Goal: Information Seeking & Learning: Check status

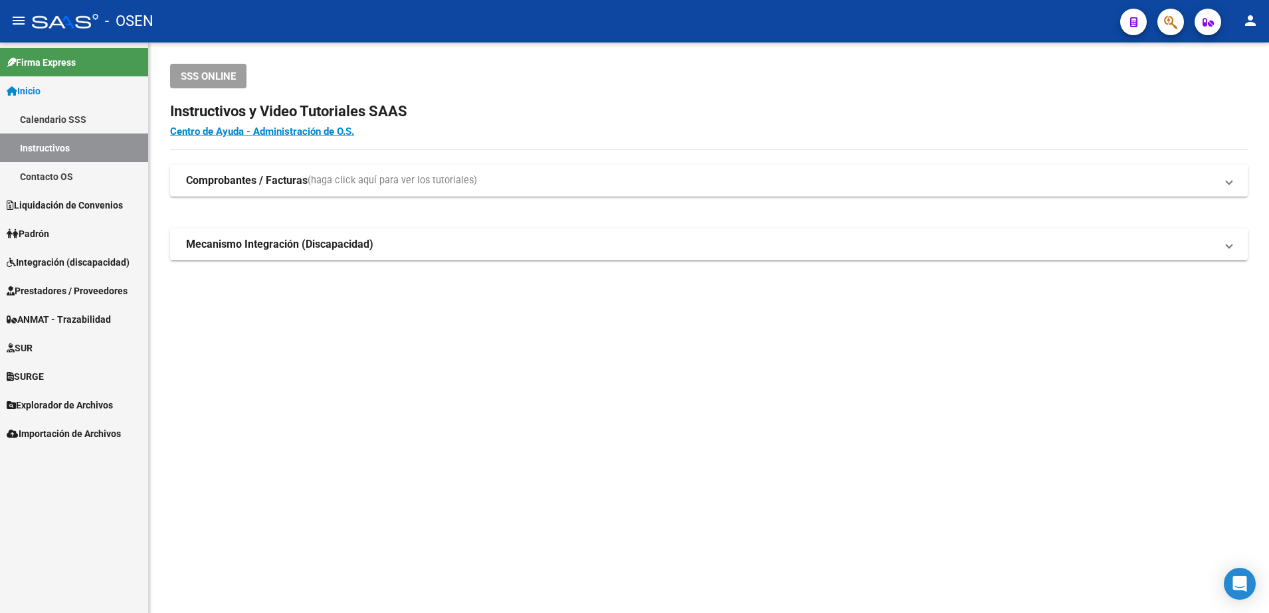
click at [86, 287] on span "Prestadores / Proveedores" at bounding box center [67, 291] width 121 height 15
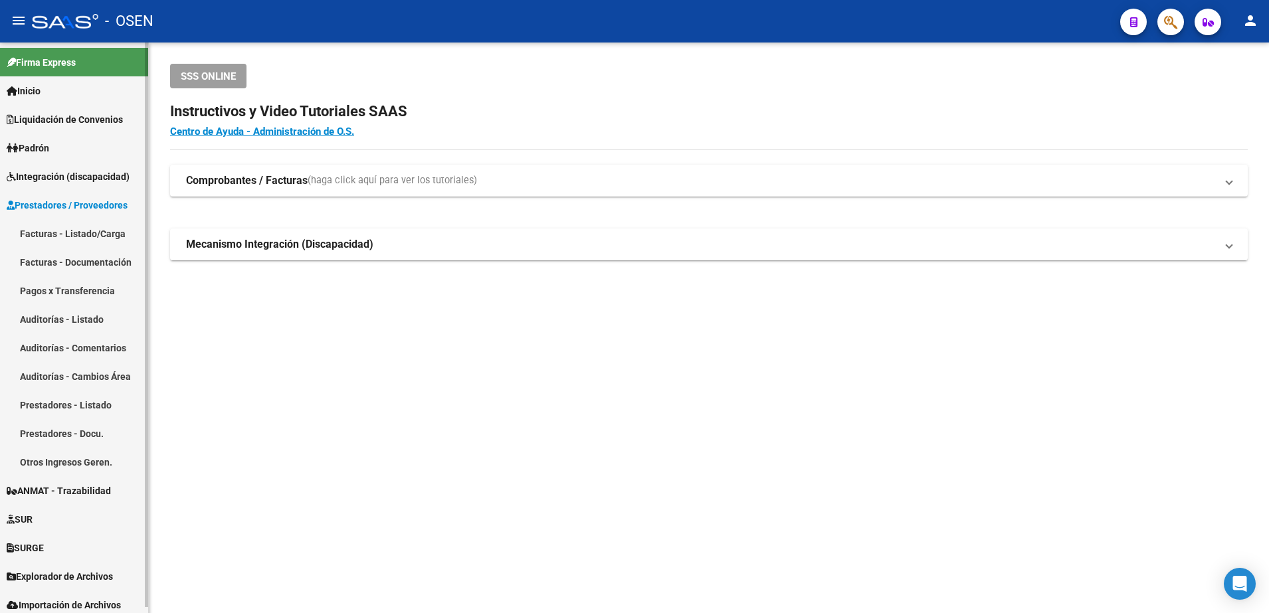
click at [66, 237] on link "Facturas - Listado/Carga" at bounding box center [74, 233] width 148 height 29
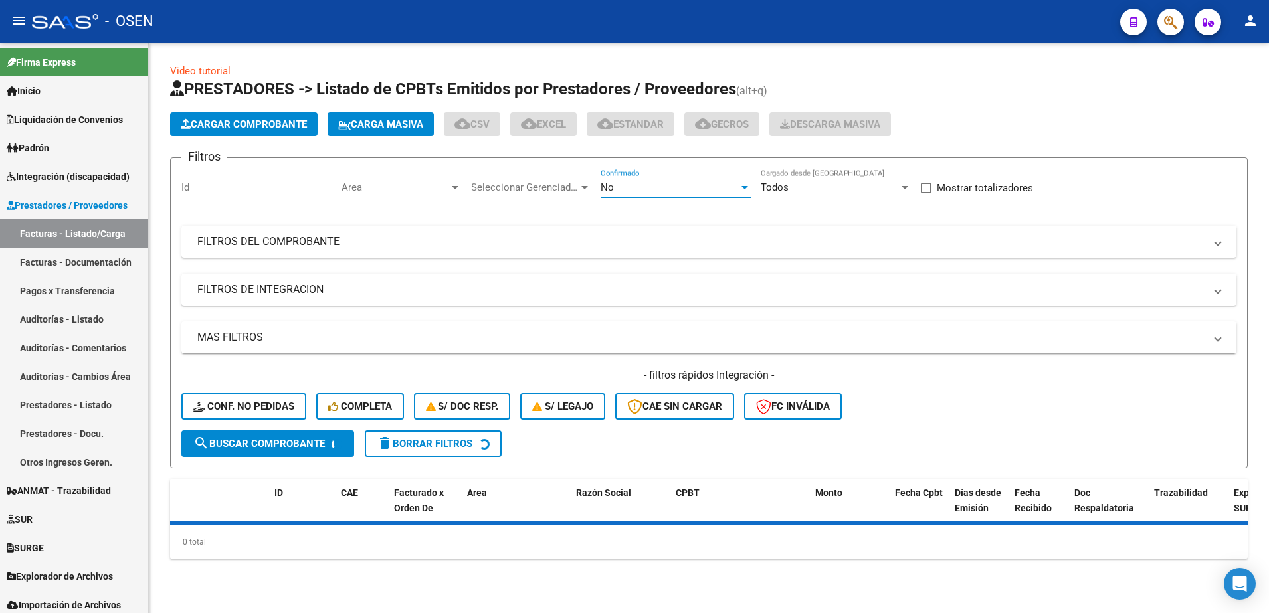
click at [647, 191] on div "No" at bounding box center [670, 187] width 138 height 12
click at [632, 130] on span "Todos" at bounding box center [676, 128] width 150 height 30
click at [511, 249] on mat-expansion-panel-header "FILTROS DEL COMPROBANTE" at bounding box center [708, 242] width 1055 height 32
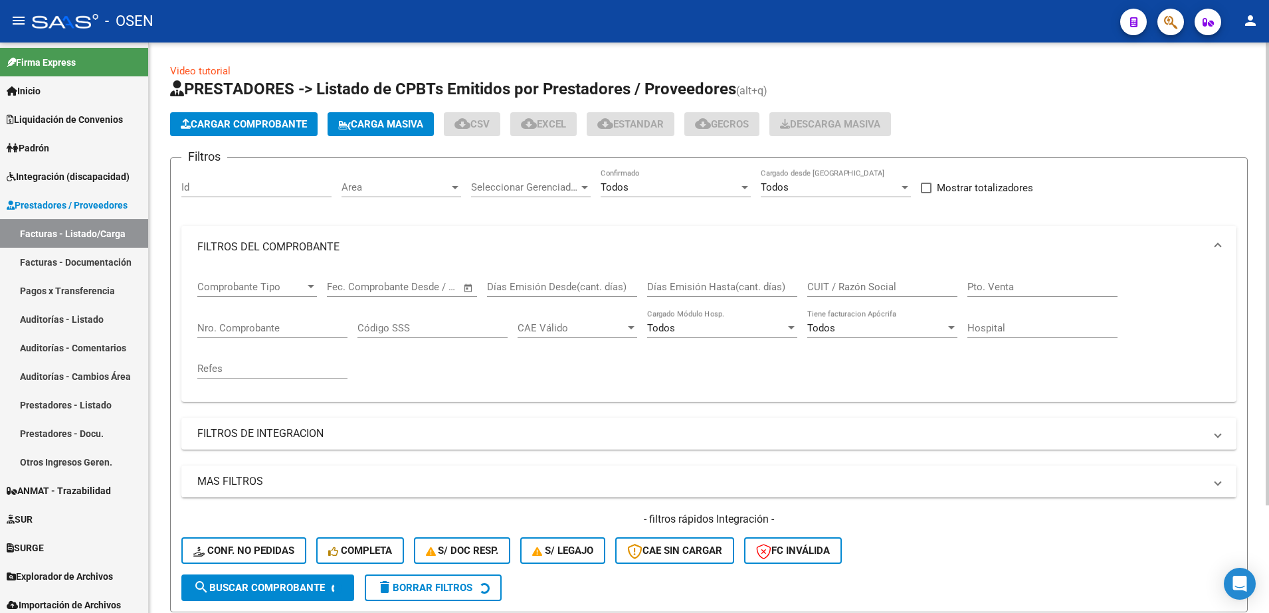
click at [312, 324] on input "Nro. Comprobante" at bounding box center [272, 328] width 150 height 12
click at [1005, 292] on input "Pto. Venta" at bounding box center [1042, 287] width 150 height 12
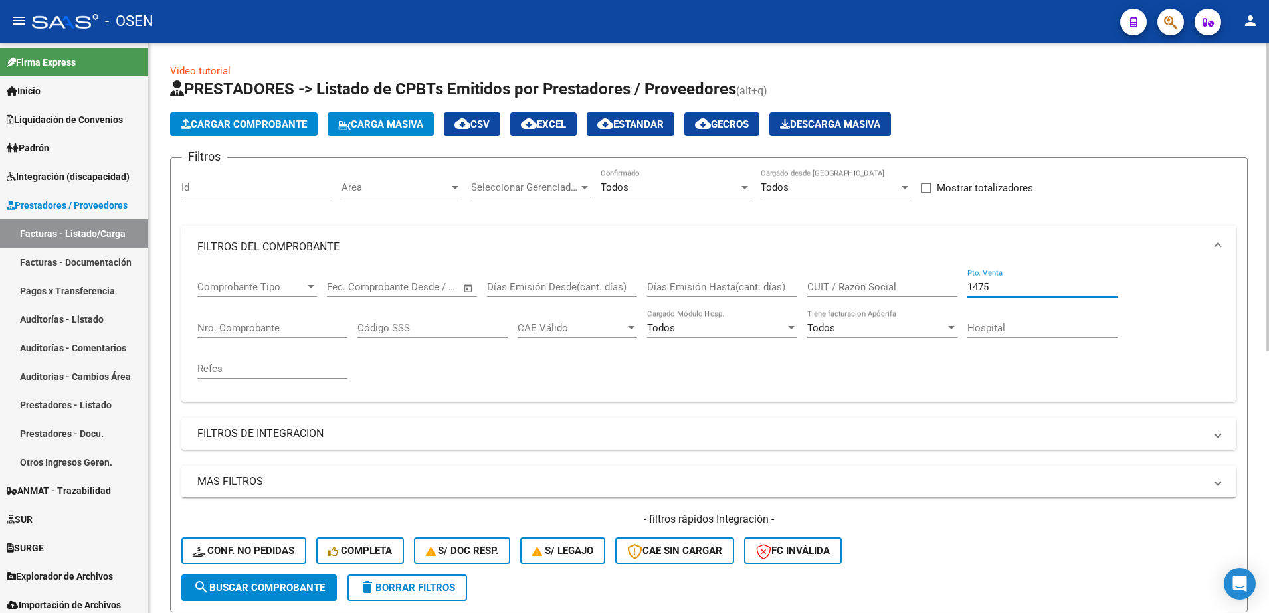
type input "1475"
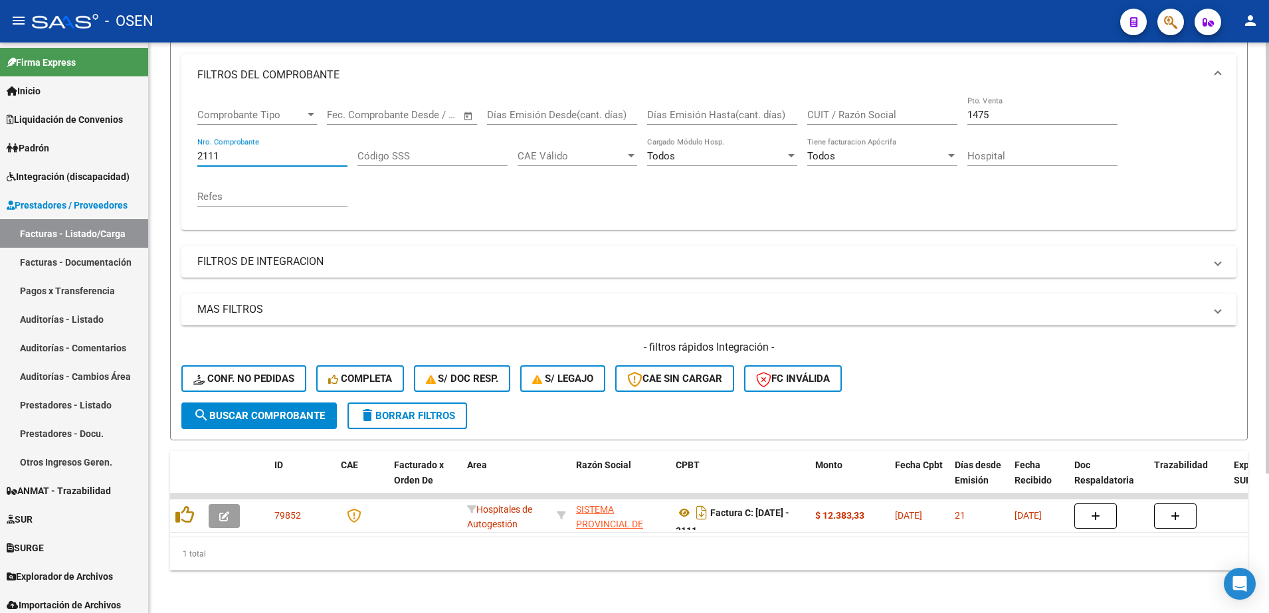
scroll to position [185, 0]
click at [1250, 318] on div "Video tutorial PRESTADORES -> Listado de CPBTs Emitidos por Prestadores / Prove…" at bounding box center [710, 241] width 1123 height 743
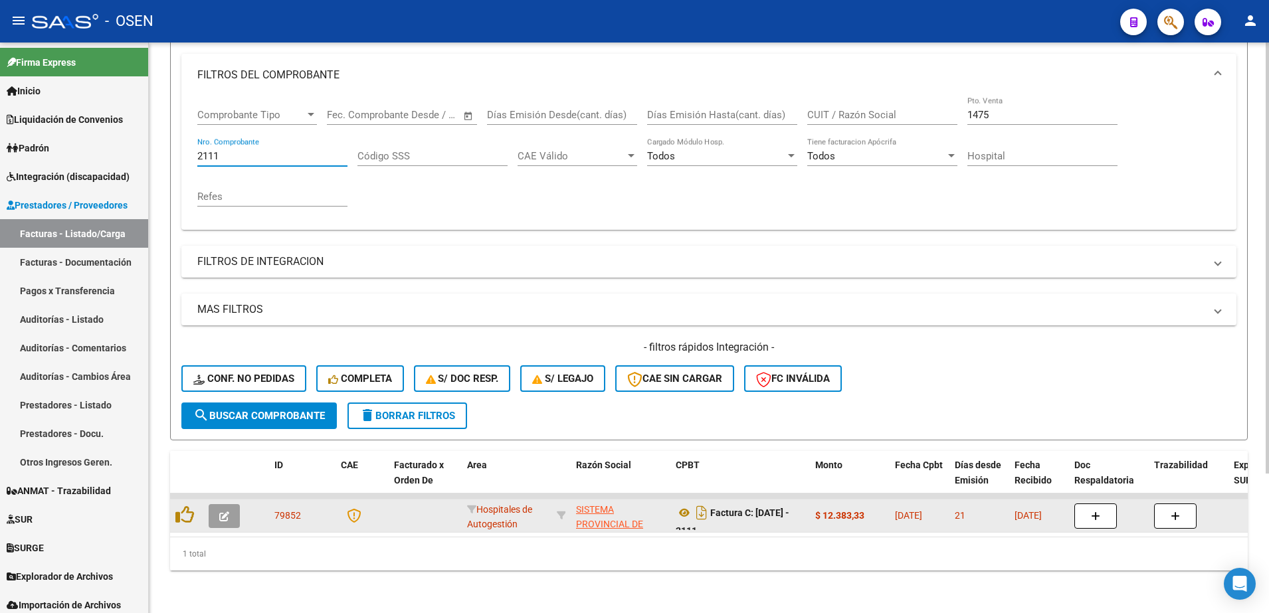
type input "2111"
click at [217, 504] on button "button" at bounding box center [224, 516] width 31 height 24
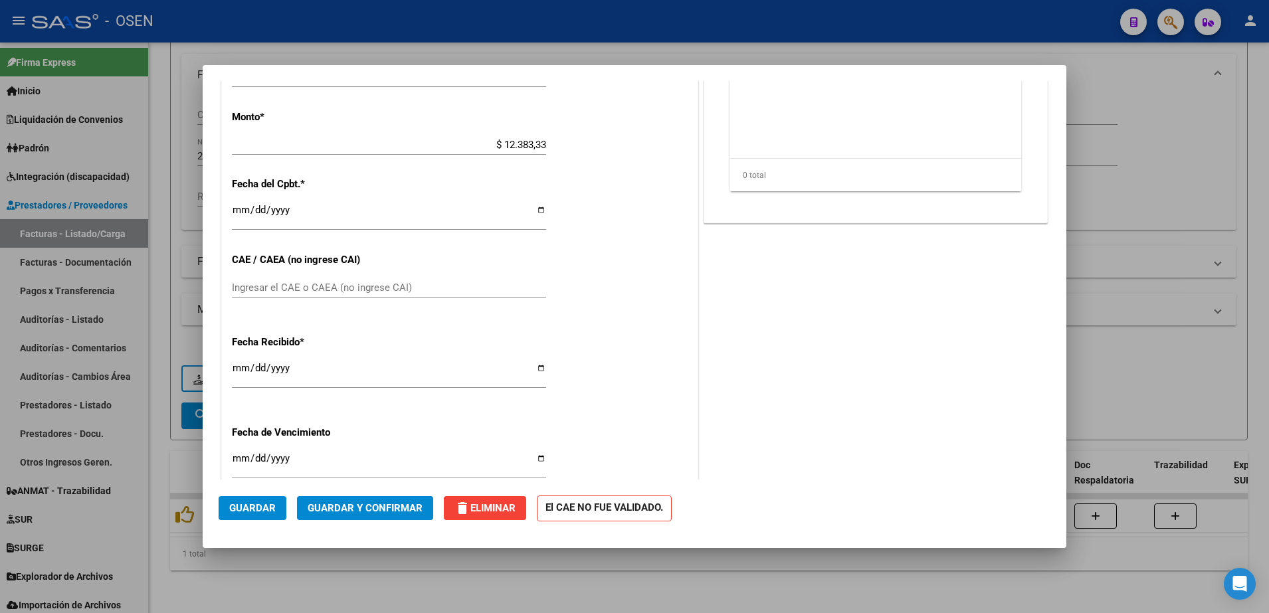
scroll to position [539, 0]
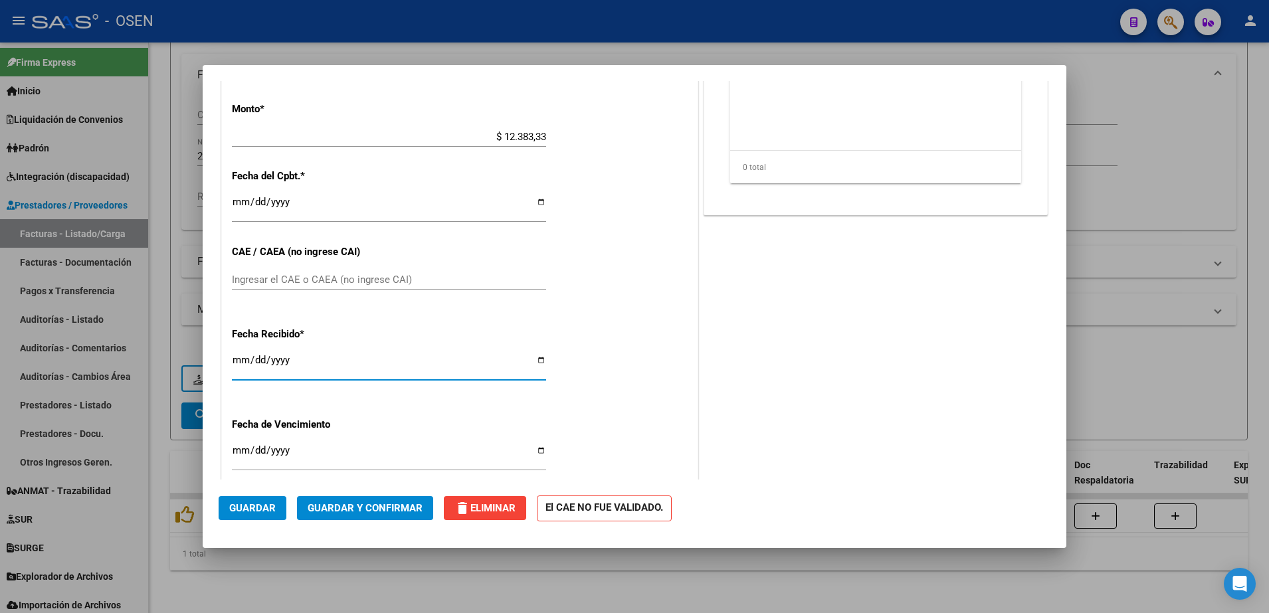
click at [239, 367] on input "[DATE]" at bounding box center [389, 365] width 314 height 21
type input "[DATE]"
click at [263, 509] on span "Guardar" at bounding box center [252, 508] width 47 height 12
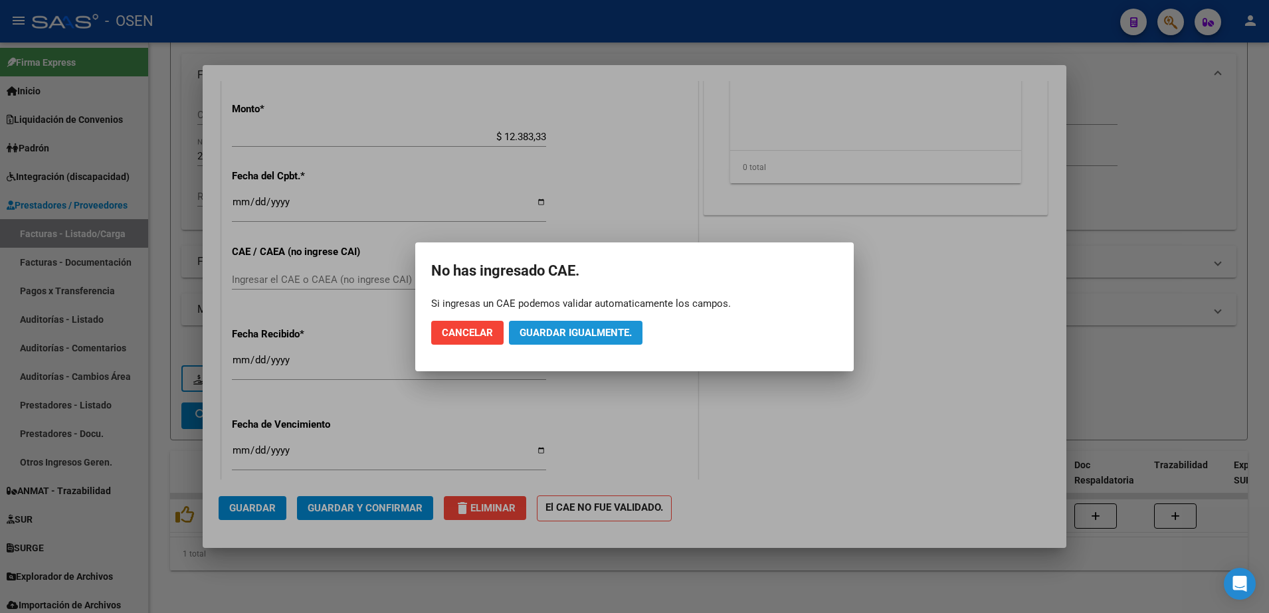
click at [577, 333] on span "Guardar igualmente." at bounding box center [576, 333] width 112 height 12
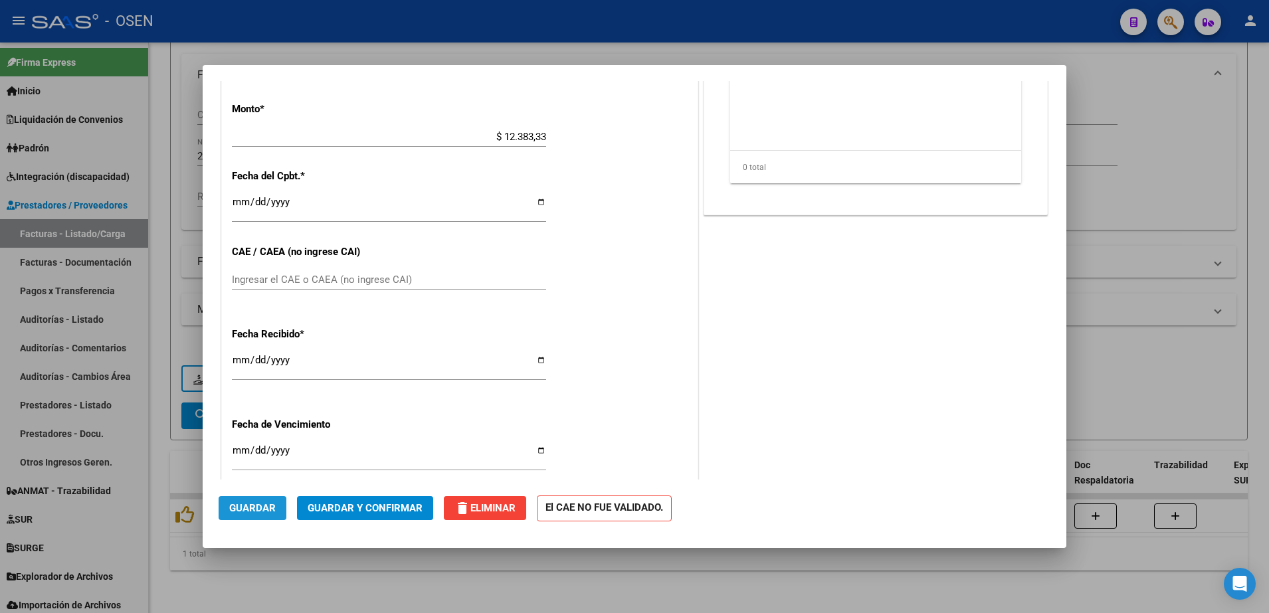
click at [262, 508] on span "Guardar" at bounding box center [252, 508] width 47 height 12
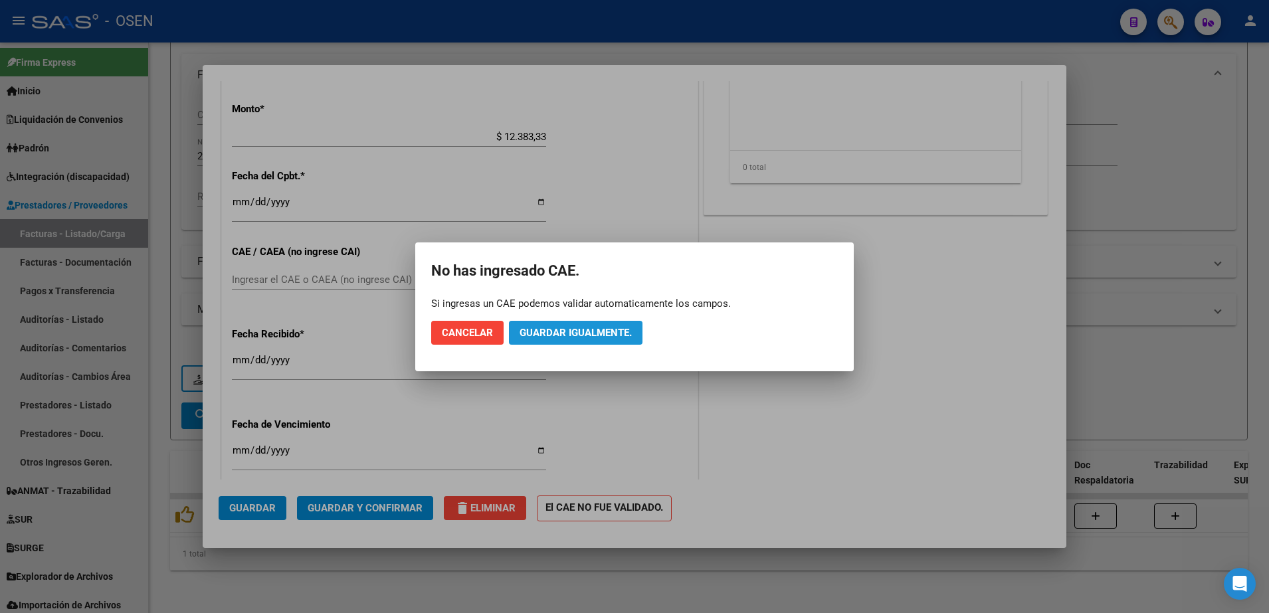
click at [551, 329] on span "Guardar igualmente." at bounding box center [576, 333] width 112 height 12
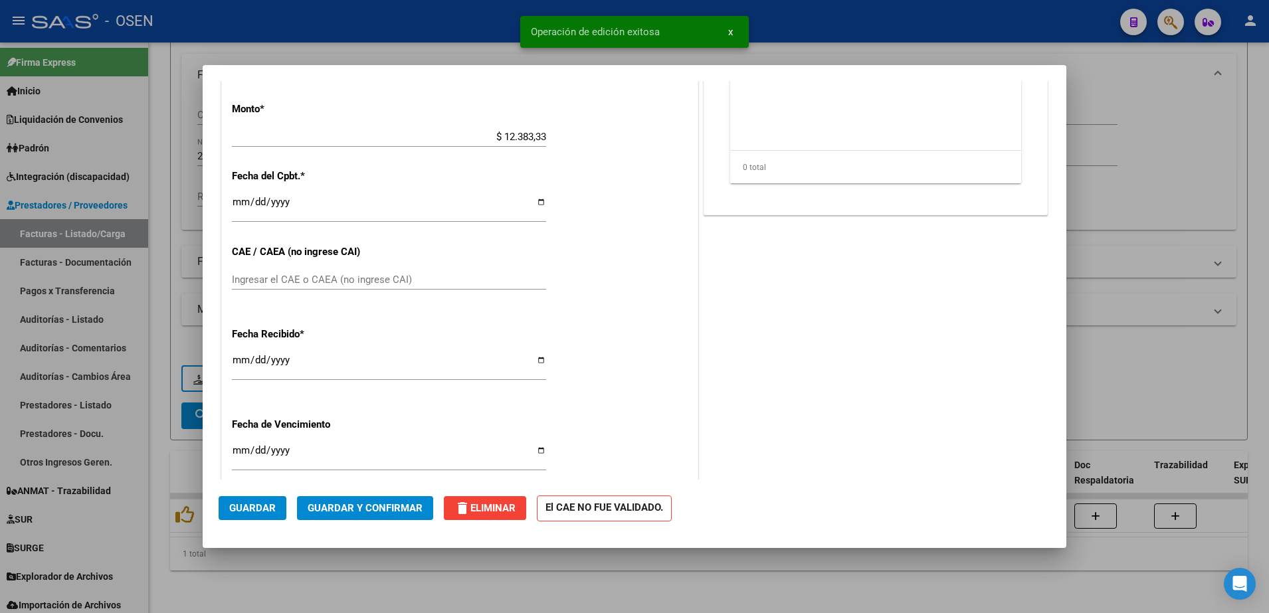
click at [371, 593] on div at bounding box center [634, 306] width 1269 height 613
type input "$ 0,00"
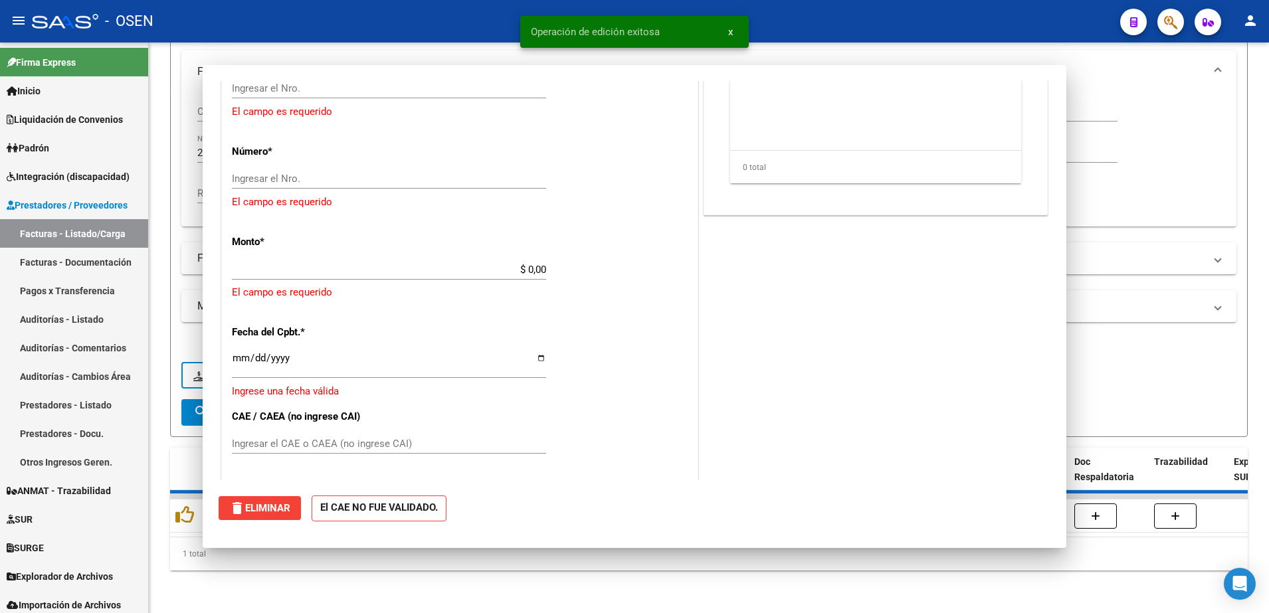
scroll to position [703, 0]
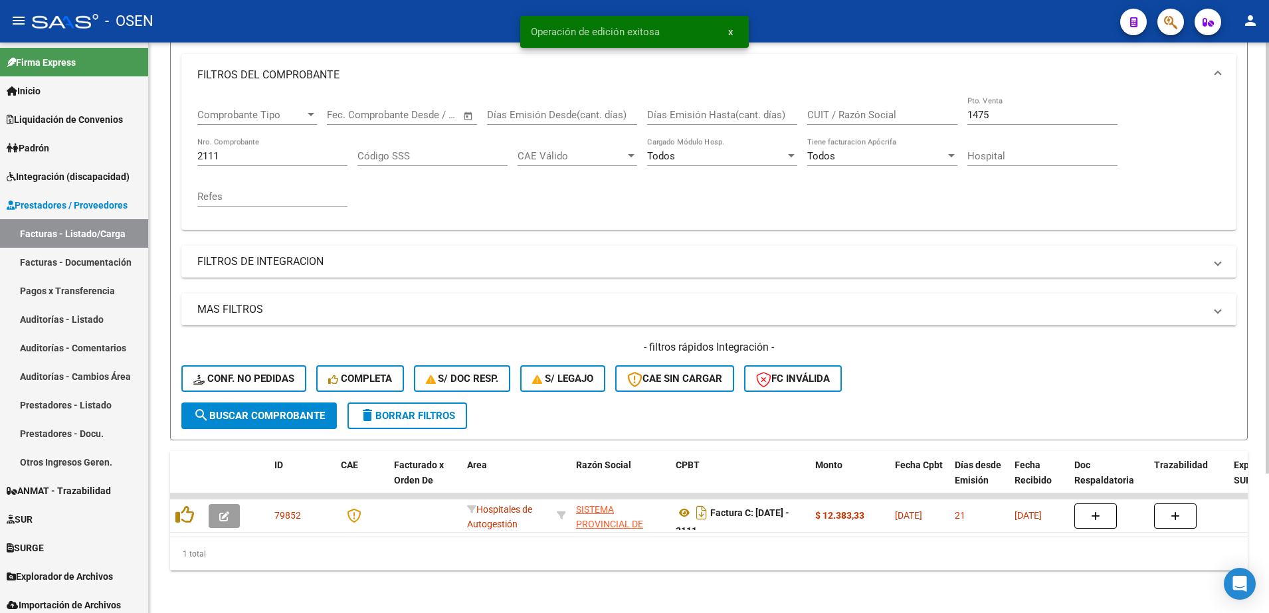
click at [1001, 109] on input "1475" at bounding box center [1042, 115] width 150 height 12
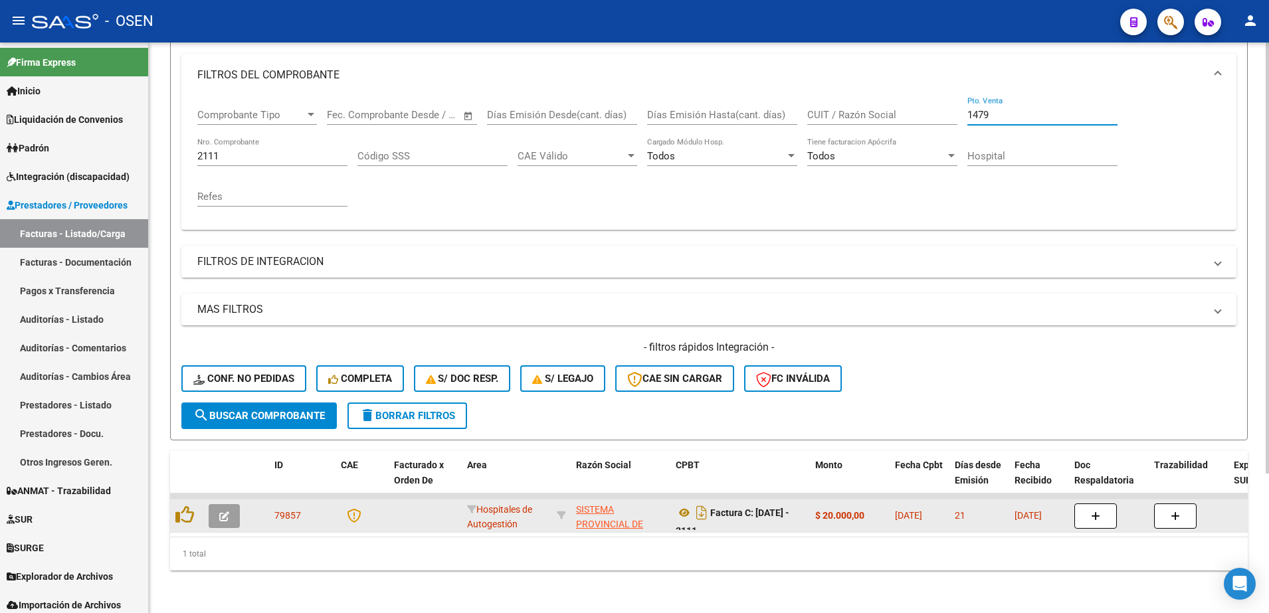
type input "1479"
click at [227, 512] on icon "button" at bounding box center [224, 517] width 10 height 10
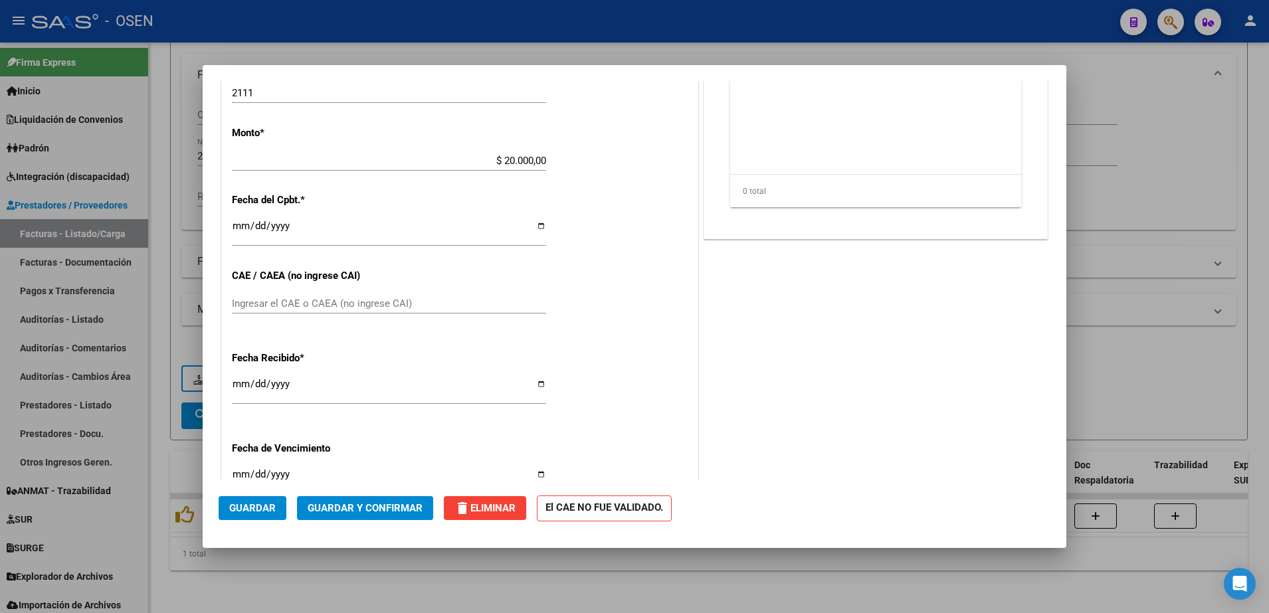
scroll to position [521, 0]
click at [239, 377] on input "[DATE]" at bounding box center [389, 383] width 314 height 21
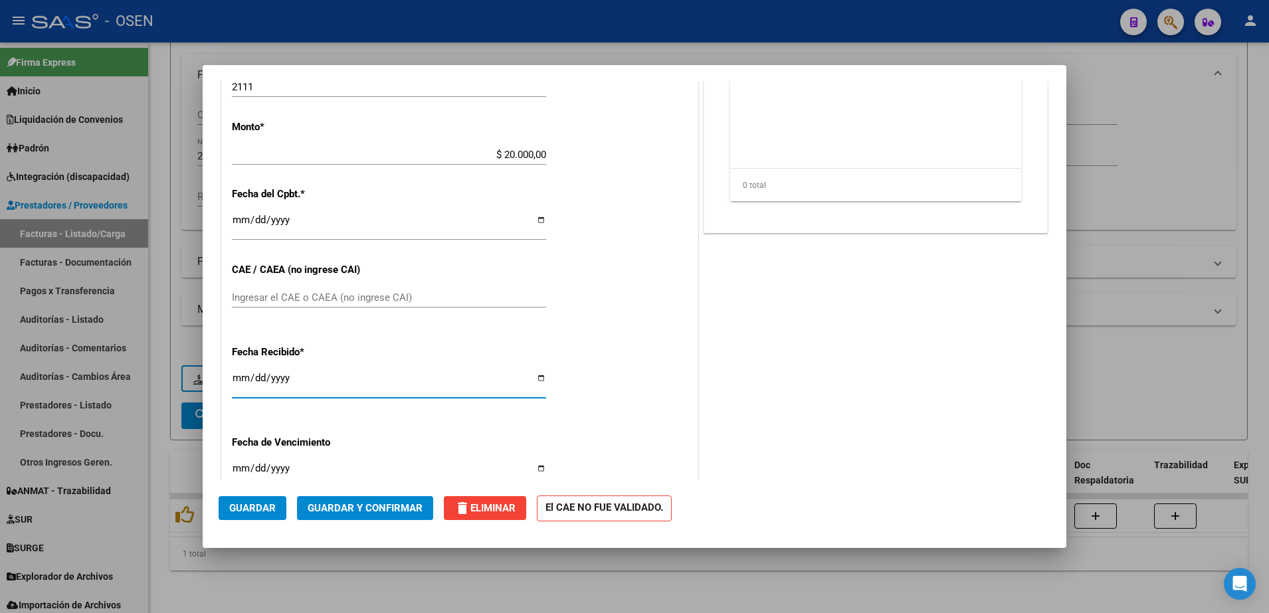
type input "[DATE]"
click at [263, 510] on span "Guardar" at bounding box center [252, 508] width 47 height 12
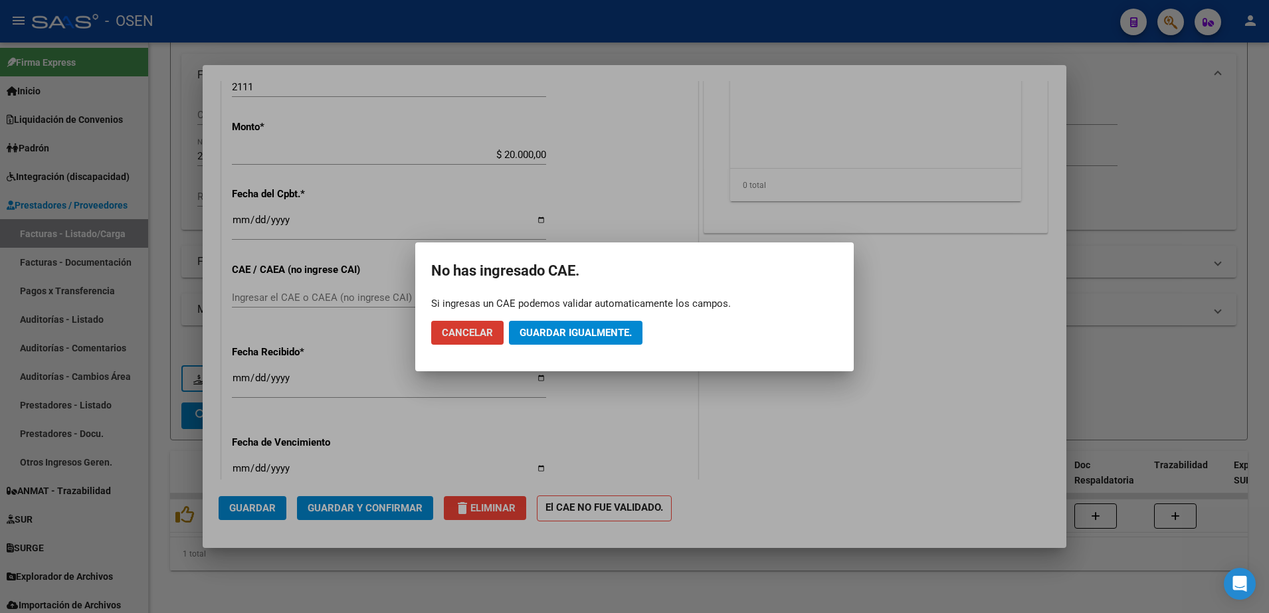
click at [579, 337] on span "Guardar igualmente." at bounding box center [576, 333] width 112 height 12
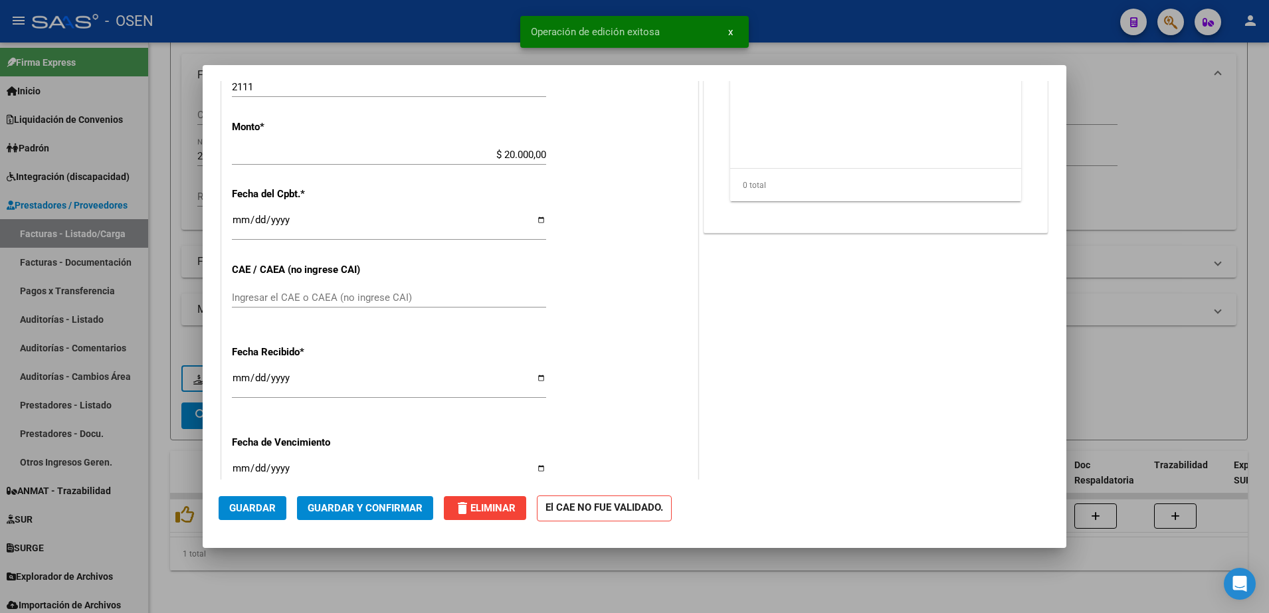
click at [474, 581] on div at bounding box center [634, 306] width 1269 height 613
type input "$ 0,00"
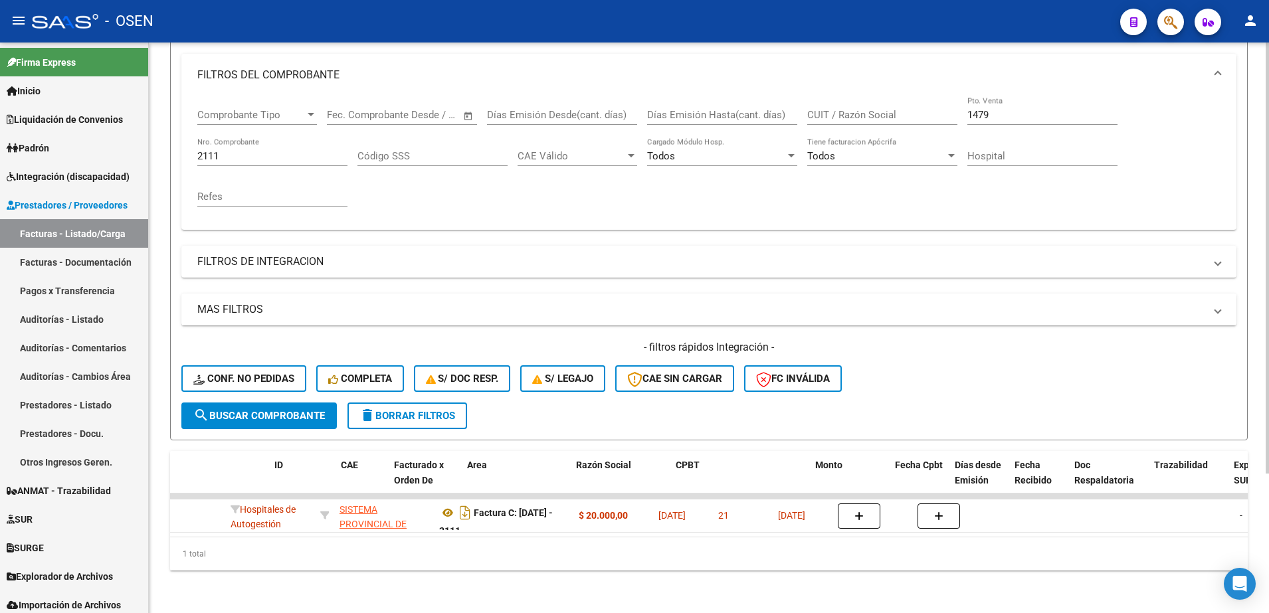
scroll to position [0, 0]
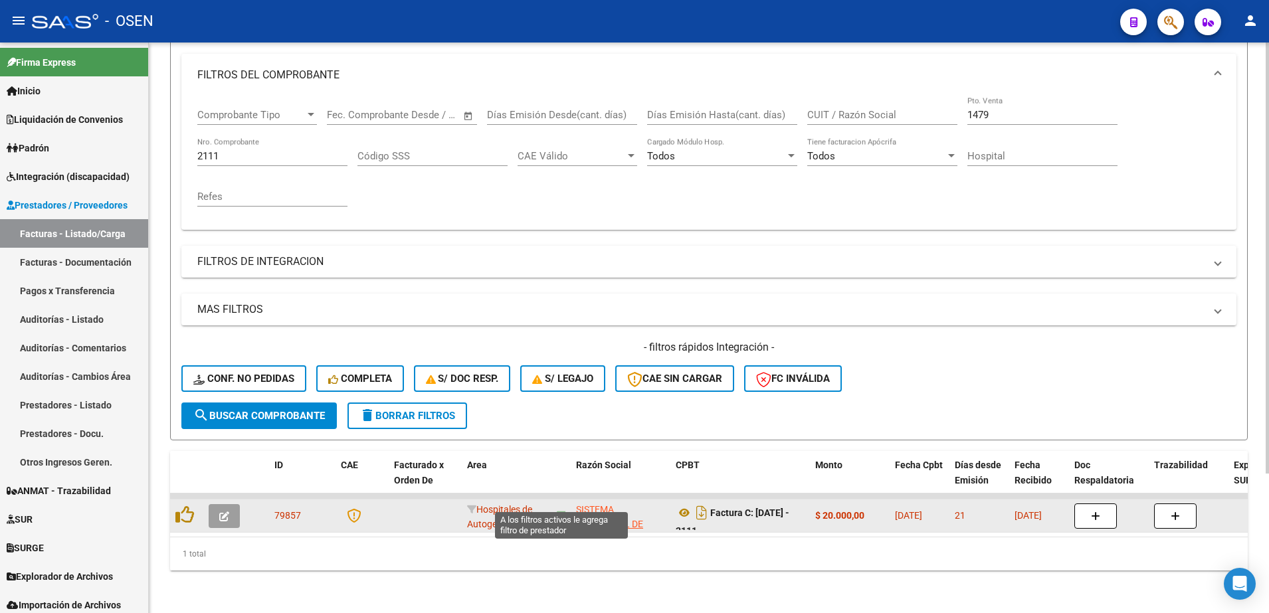
click at [564, 511] on icon at bounding box center [561, 515] width 9 height 9
type input "30691822849"
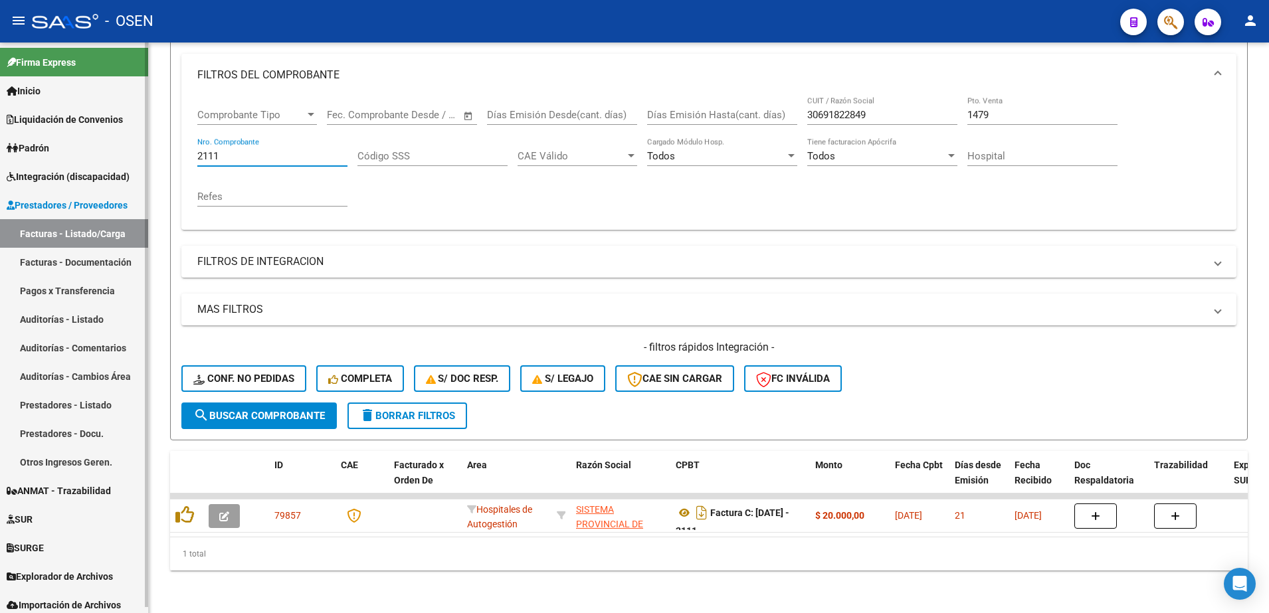
drag, startPoint x: 233, startPoint y: 146, endPoint x: 57, endPoint y: 175, distance: 178.5
click at [57, 175] on mat-sidenav-container "Firma Express Inicio Calendario SSS Instructivos Contacto OS Liquidación de Con…" at bounding box center [634, 328] width 1269 height 571
click at [276, 410] on span "search Buscar Comprobante" at bounding box center [259, 416] width 132 height 12
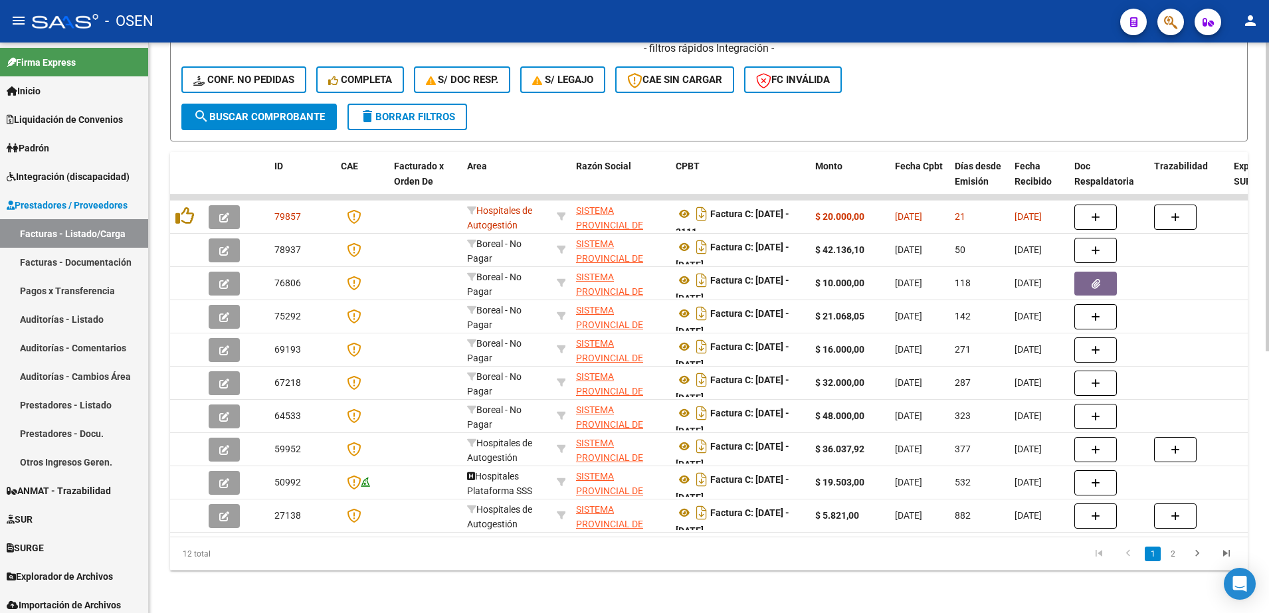
scroll to position [479, 0]
click at [1268, 367] on html "menu - OSEN person Firma Express Inicio Calendario SSS Instructivos Contacto OS…" at bounding box center [634, 306] width 1269 height 613
drag, startPoint x: 807, startPoint y: 171, endPoint x: 856, endPoint y: 171, distance: 48.5
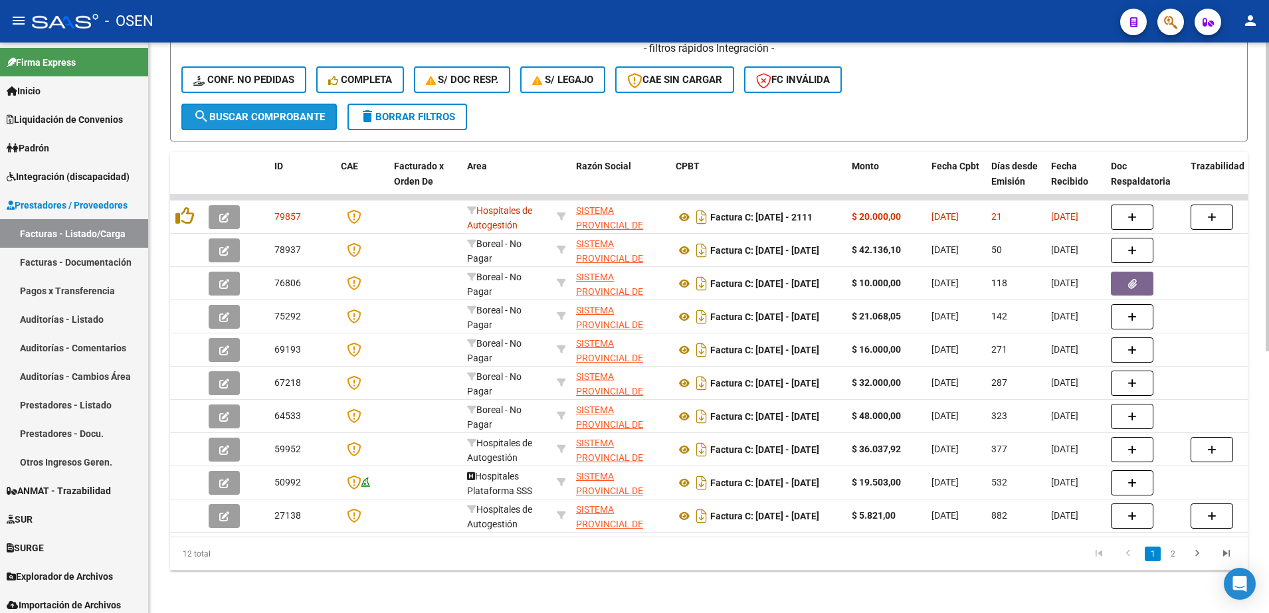
click at [324, 111] on span "search Buscar Comprobante" at bounding box center [259, 117] width 132 height 12
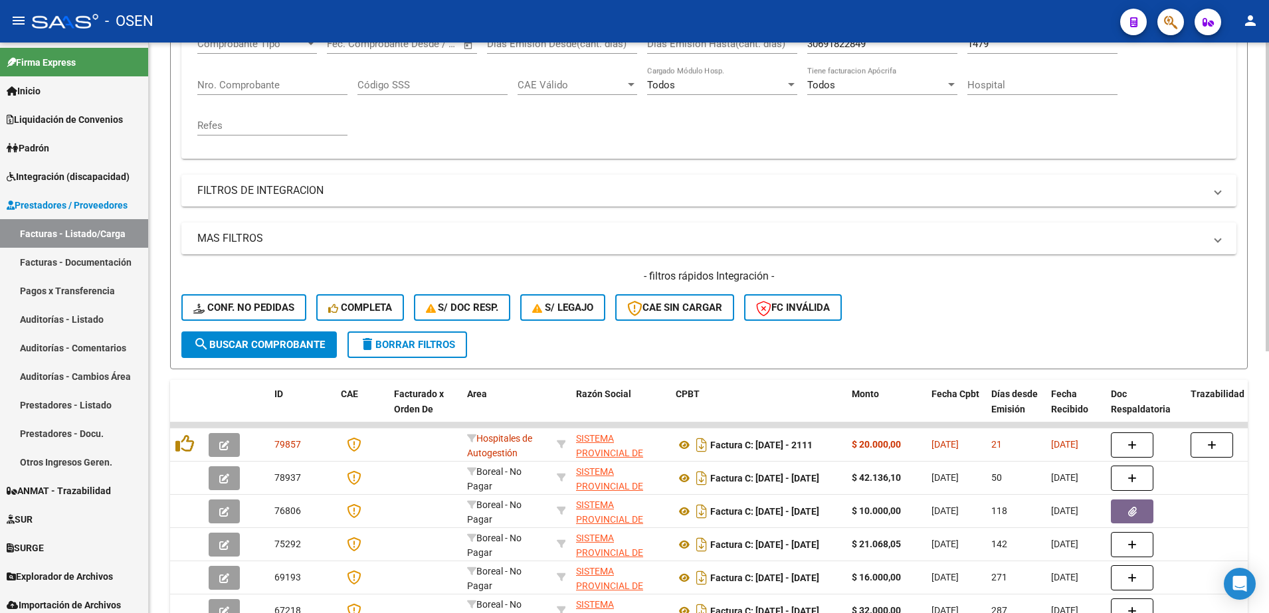
scroll to position [237, 0]
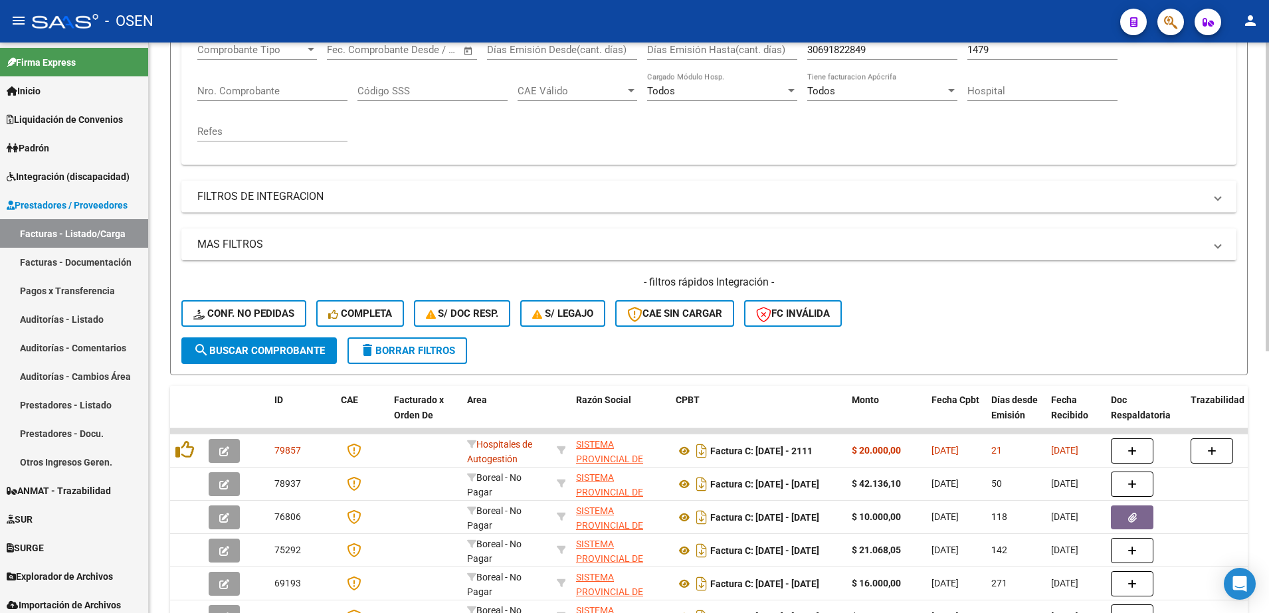
click at [1252, 195] on div "Video tutorial PRESTADORES -> Listado de CPBTs Emitidos por Prestadores / Prove…" at bounding box center [710, 326] width 1123 height 1042
click at [252, 247] on mat-panel-title "MAS FILTROS" at bounding box center [700, 244] width 1007 height 15
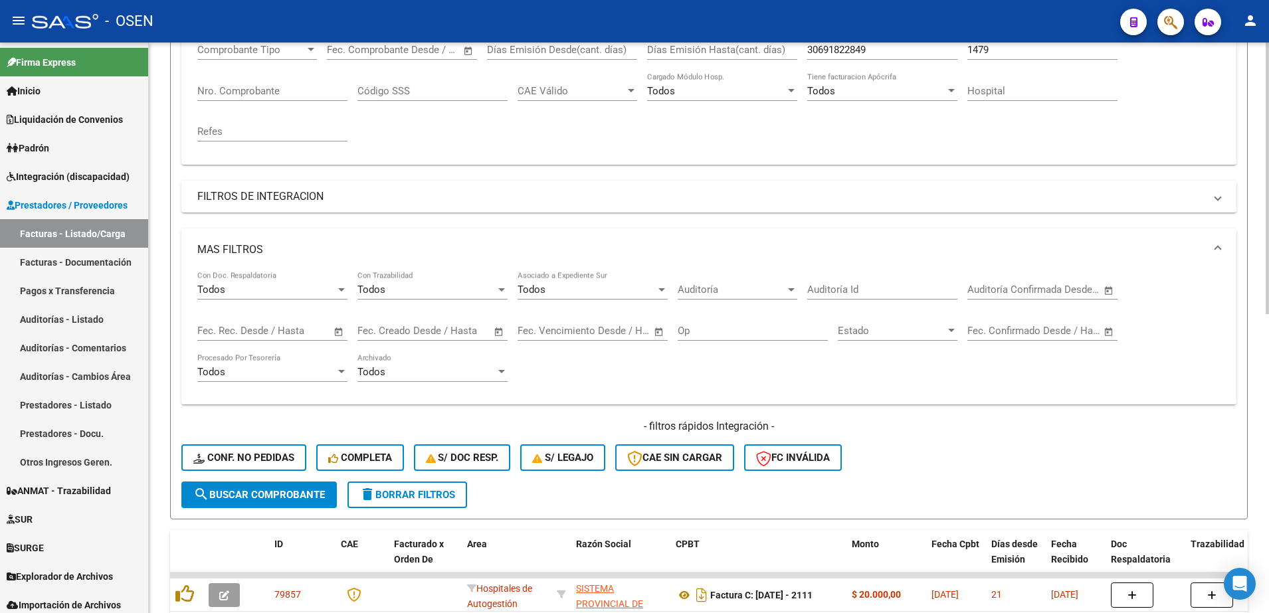
click at [334, 335] on span "Open calendar" at bounding box center [339, 332] width 32 height 32
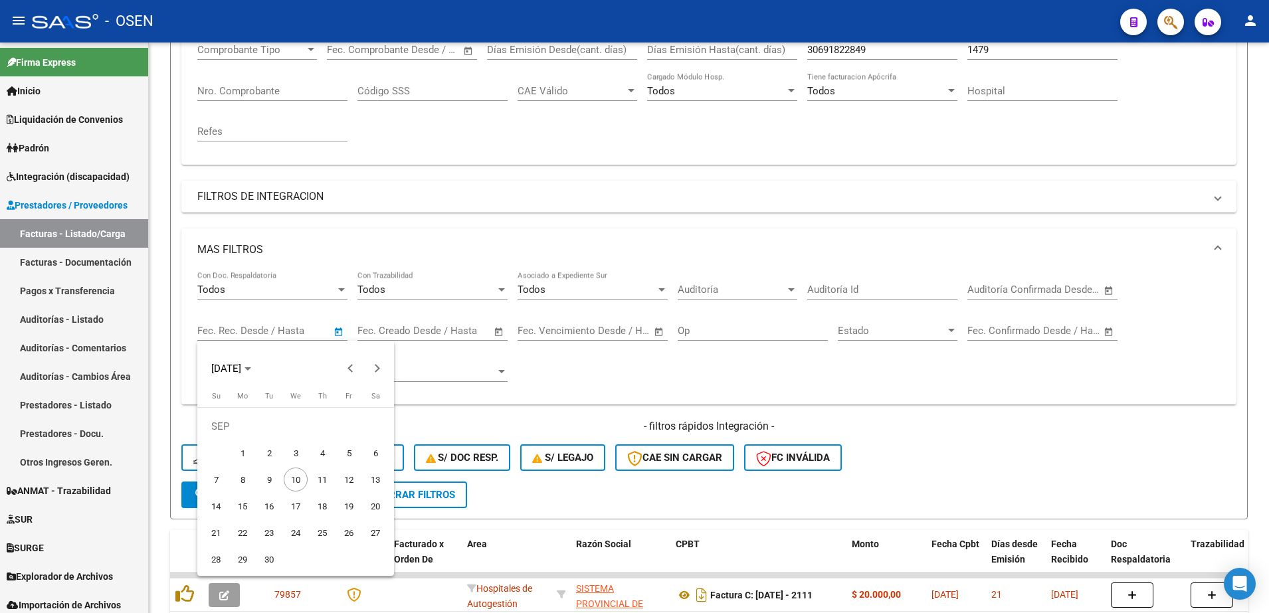
click at [295, 454] on span "3" at bounding box center [296, 453] width 24 height 24
type input "[DATE]"
click at [294, 454] on span "3" at bounding box center [296, 453] width 24 height 24
type input "[DATE]"
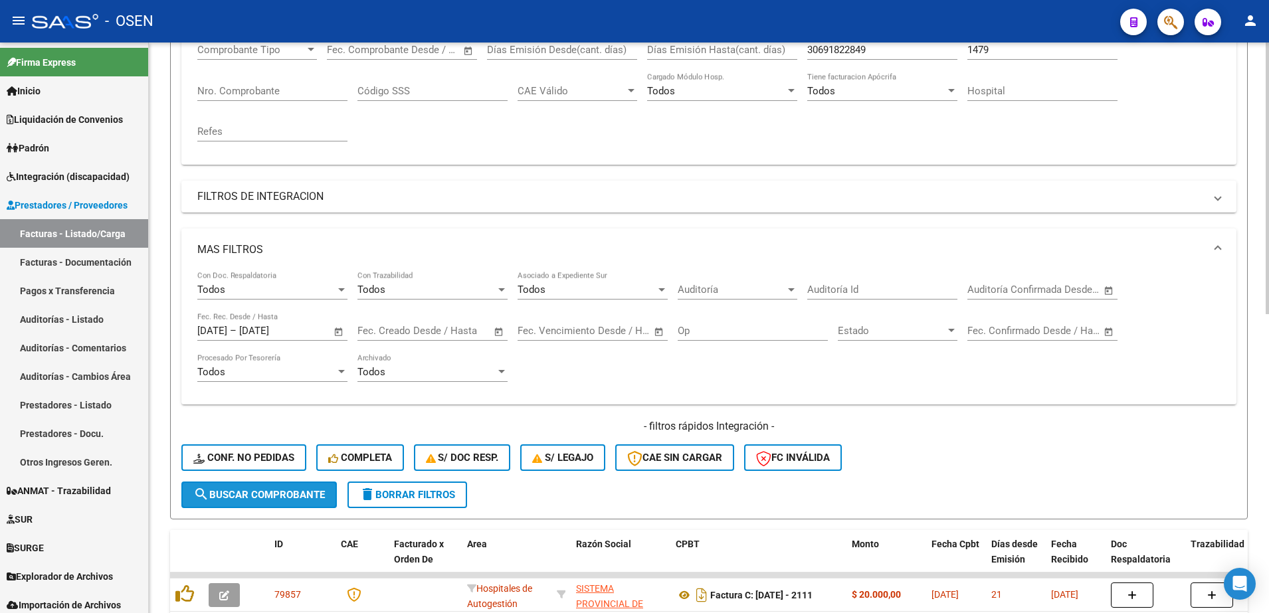
click at [308, 490] on span "search Buscar Comprobante" at bounding box center [259, 495] width 132 height 12
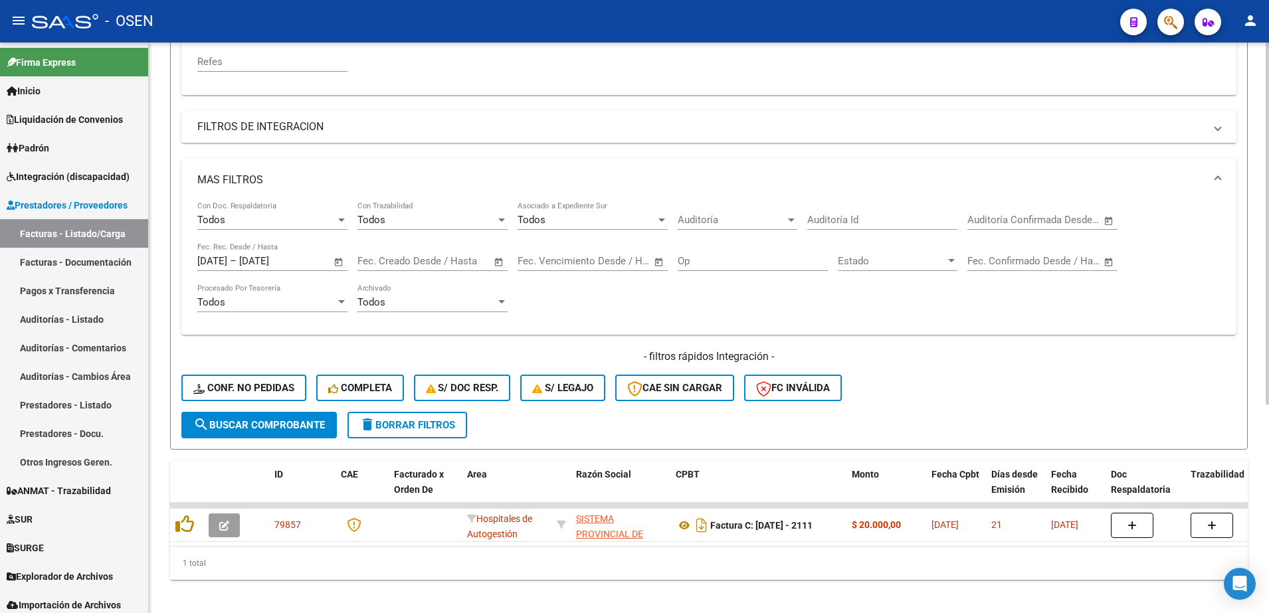
scroll to position [329, 0]
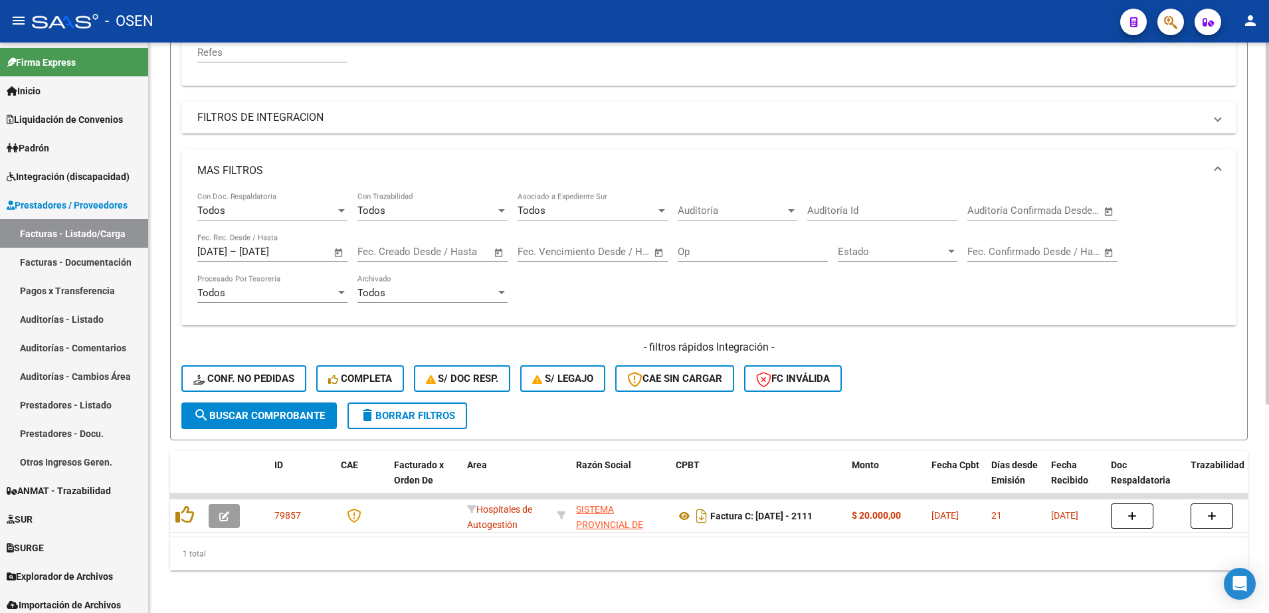
click at [1268, 362] on html "menu - OSEN person Firma Express Inicio Calendario SSS Instructivos Contacto OS…" at bounding box center [634, 306] width 1269 height 613
click at [279, 410] on button "search Buscar Comprobante" at bounding box center [258, 416] width 155 height 27
click at [339, 244] on span "Open calendar" at bounding box center [339, 253] width 32 height 32
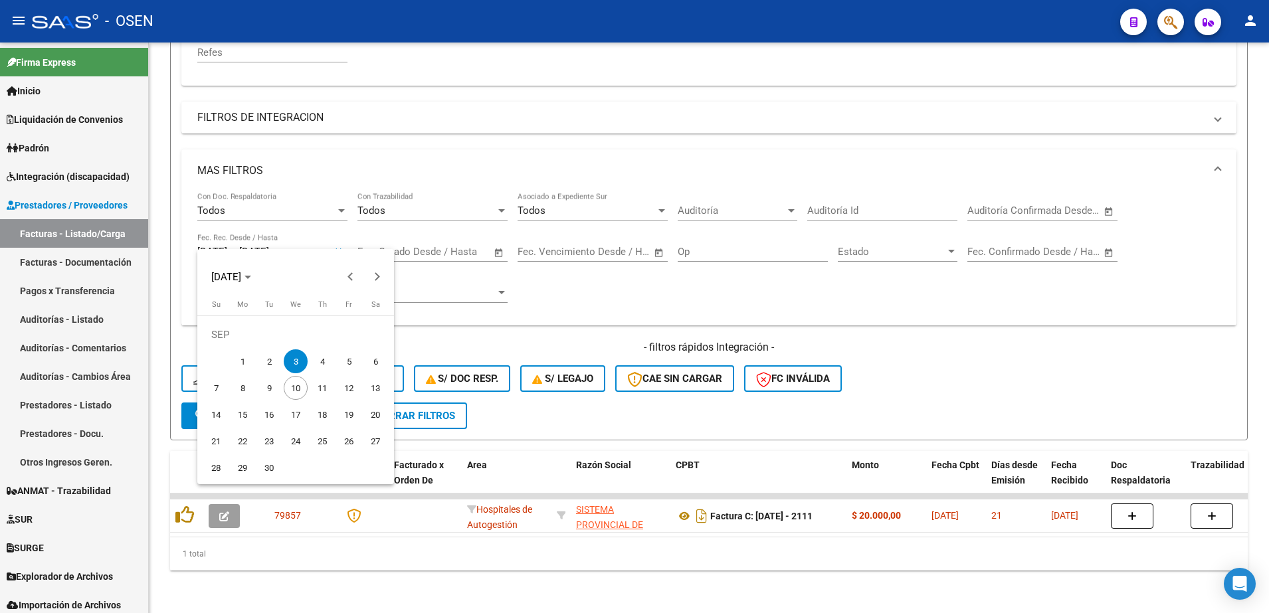
click at [327, 365] on span "4" at bounding box center [322, 361] width 24 height 24
type input "[DATE]"
click at [324, 364] on span "4" at bounding box center [322, 361] width 24 height 24
type input "[DATE]"
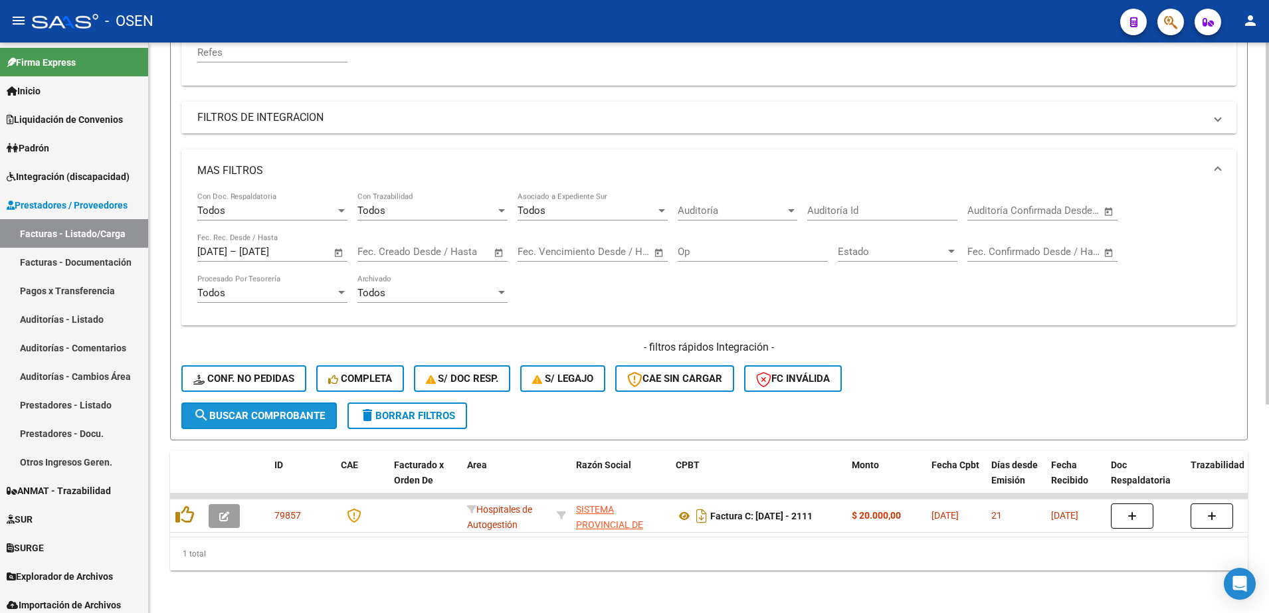
click at [273, 412] on button "search Buscar Comprobante" at bounding box center [258, 416] width 155 height 27
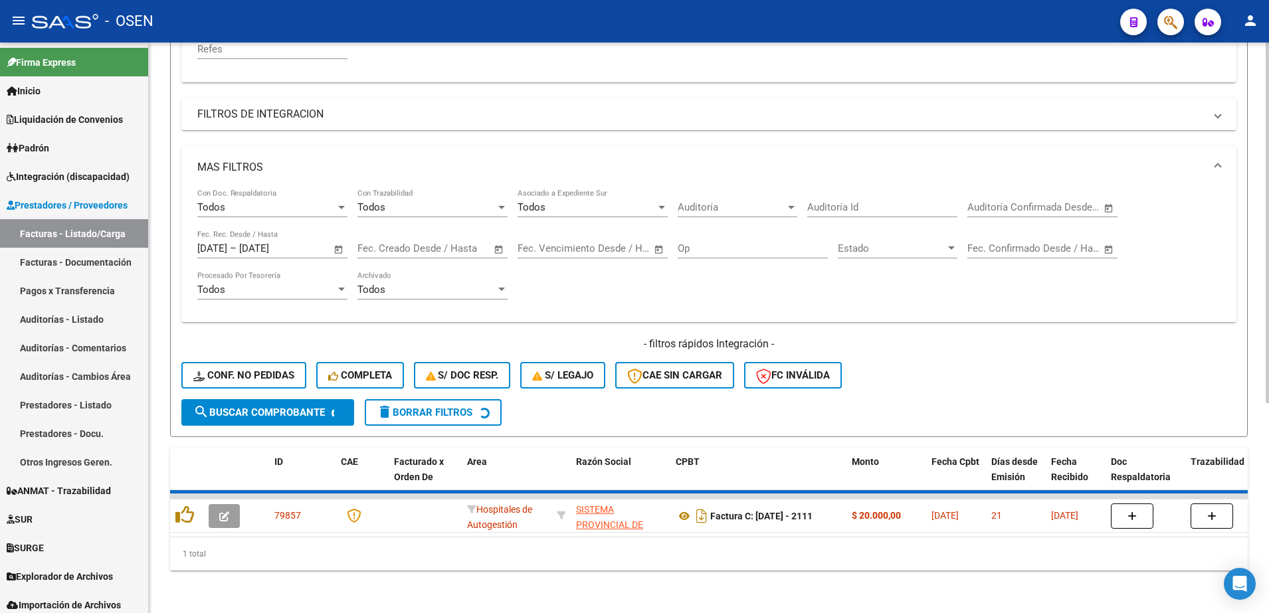
scroll to position [306, 0]
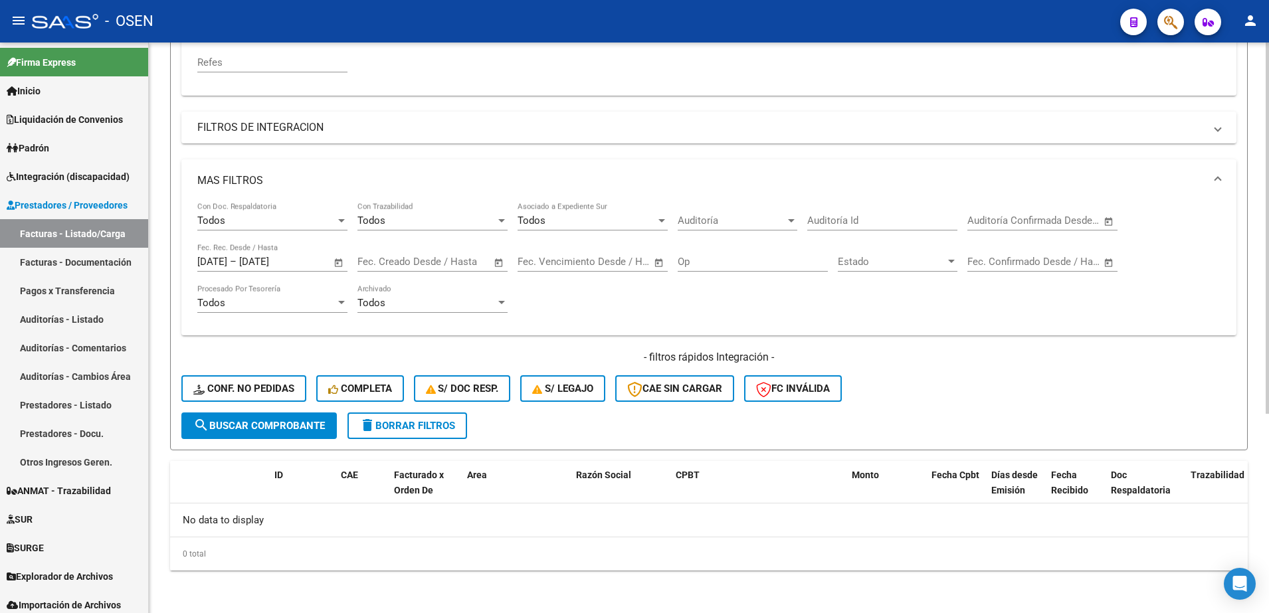
click at [340, 264] on span "Open calendar" at bounding box center [339, 262] width 32 height 32
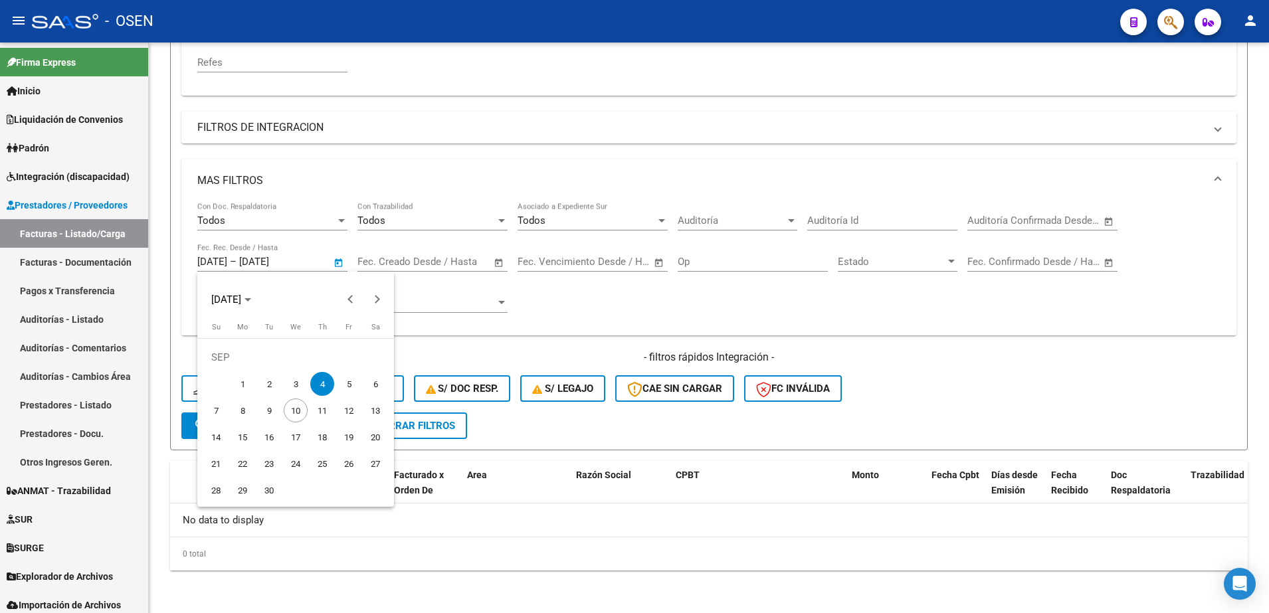
click at [537, 425] on div at bounding box center [634, 306] width 1269 height 613
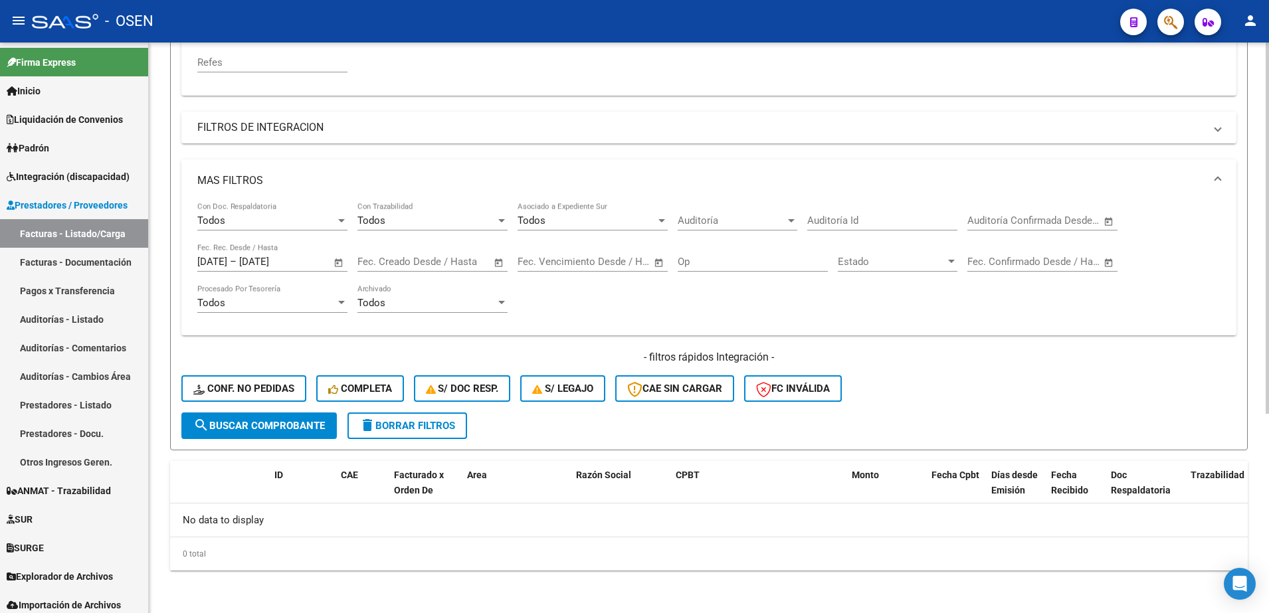
click at [339, 264] on span "Open calendar" at bounding box center [339, 262] width 32 height 32
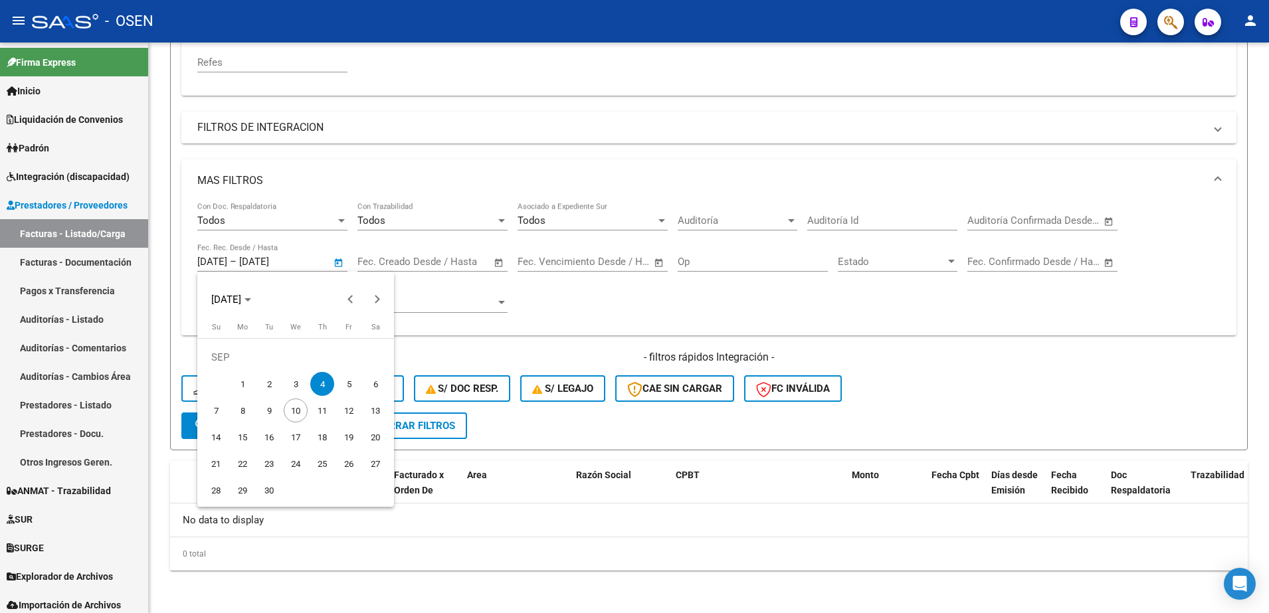
click at [294, 388] on span "3" at bounding box center [296, 384] width 24 height 24
type input "[DATE]"
click at [298, 387] on span "3" at bounding box center [296, 384] width 24 height 24
type input "[DATE]"
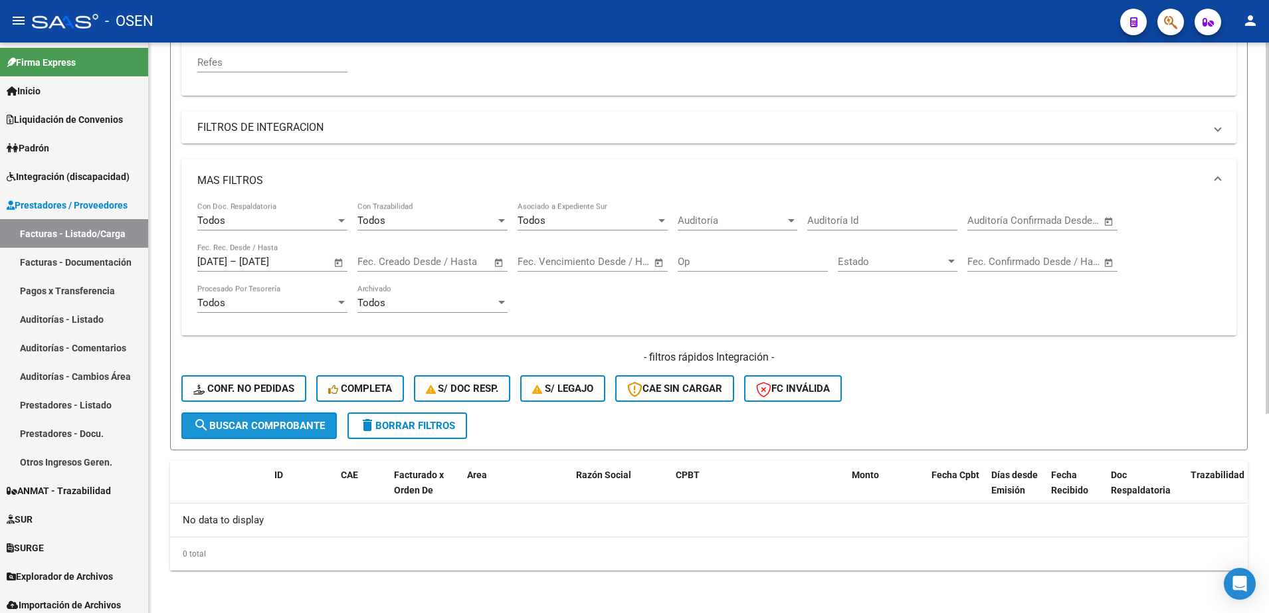
click at [285, 429] on span "search Buscar Comprobante" at bounding box center [259, 426] width 132 height 12
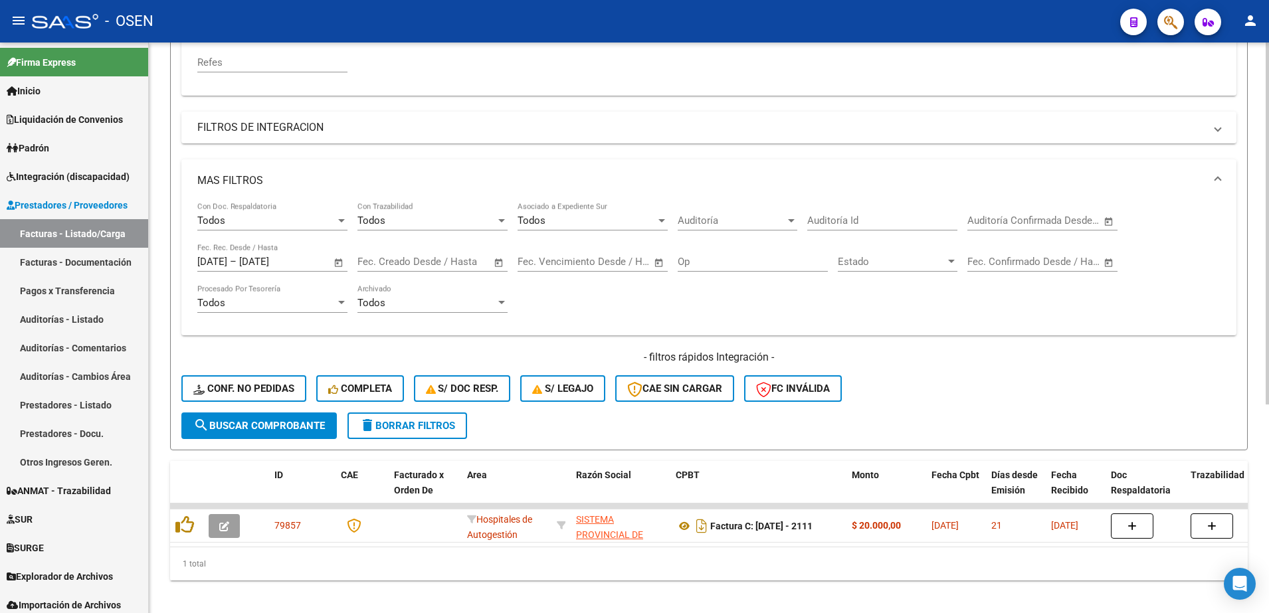
click at [285, 415] on button "search Buscar Comprobante" at bounding box center [258, 426] width 155 height 27
click at [419, 423] on span "delete Borrar Filtros" at bounding box center [407, 426] width 96 height 12
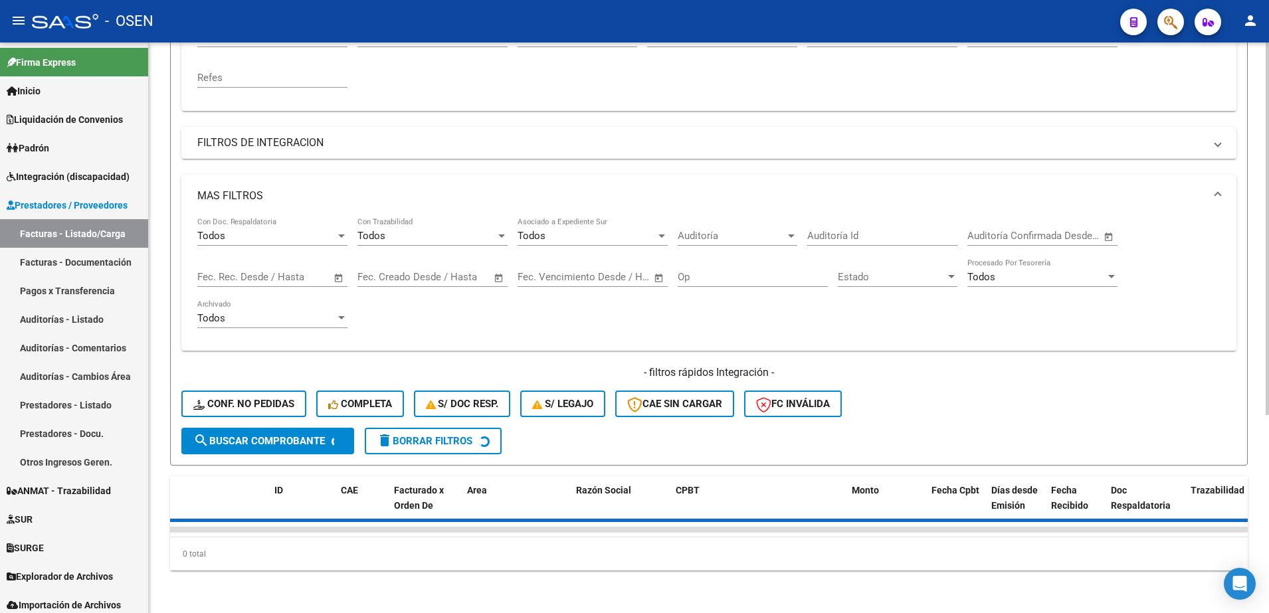
click at [339, 267] on span "Open calendar" at bounding box center [339, 278] width 32 height 32
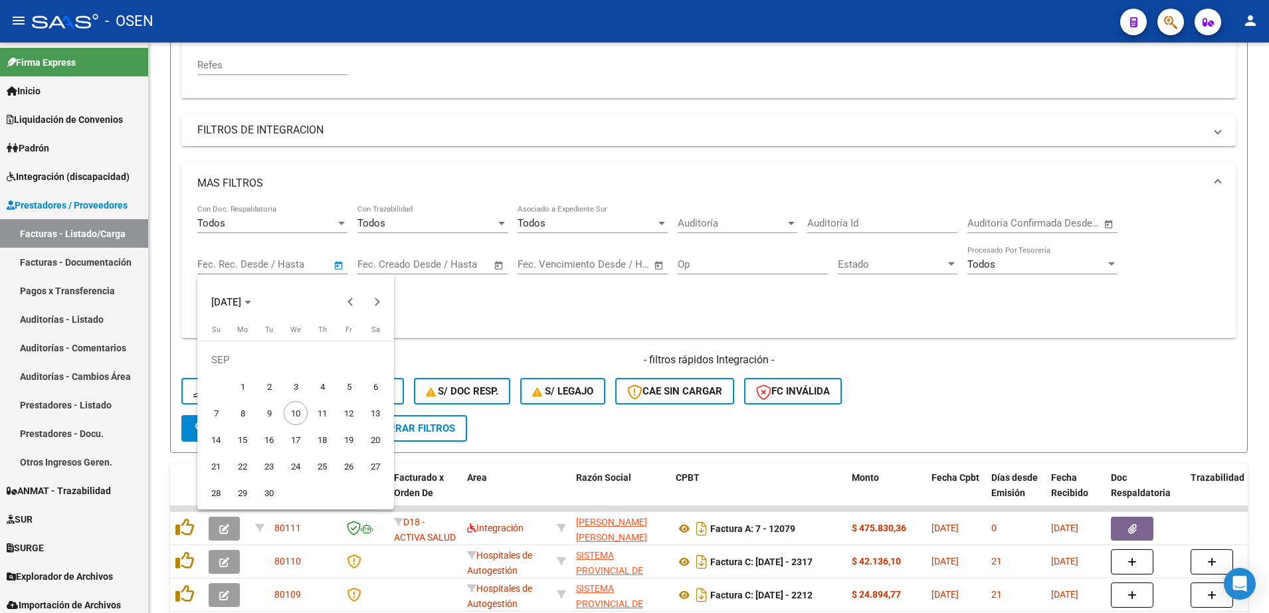
click at [294, 387] on span "3" at bounding box center [296, 387] width 24 height 24
type input "[DATE]"
click at [294, 387] on span "3" at bounding box center [296, 387] width 24 height 24
type input "[DATE]"
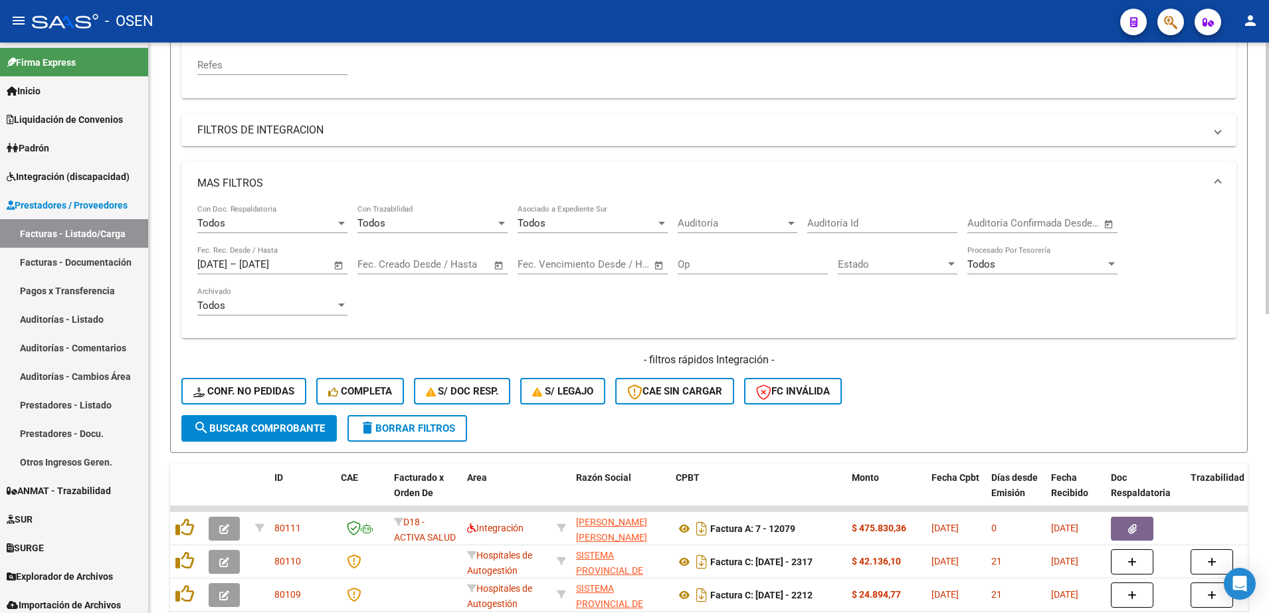
click at [320, 423] on span "search Buscar Comprobante" at bounding box center [259, 429] width 132 height 12
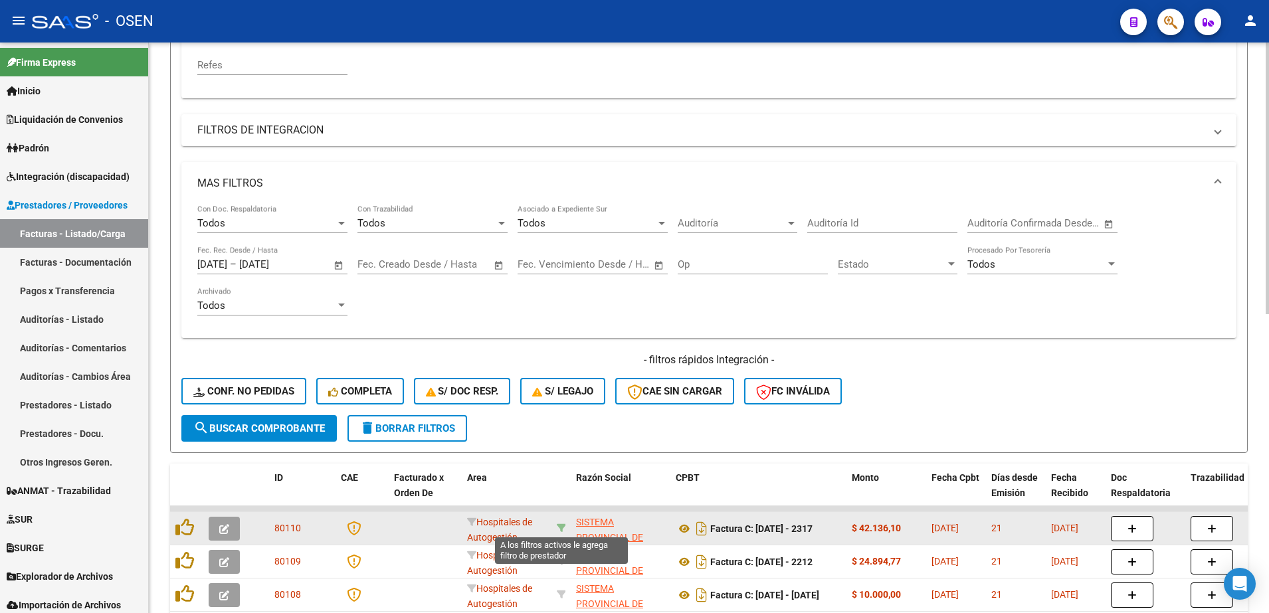
click at [561, 526] on icon at bounding box center [561, 528] width 9 height 9
type input "30691822849"
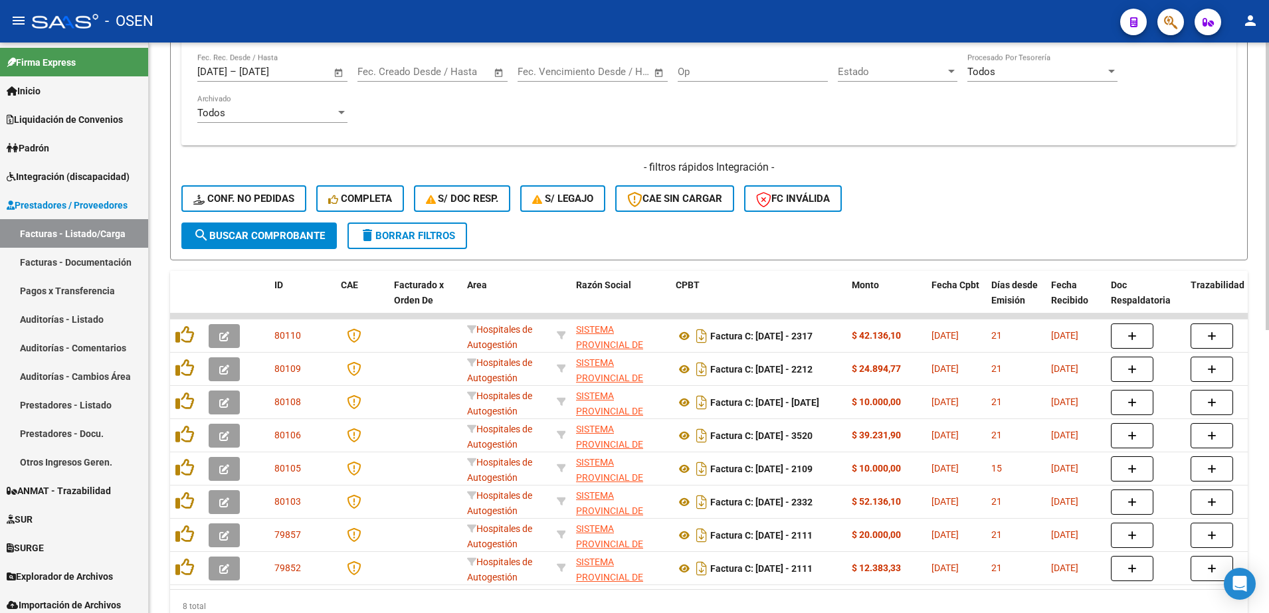
scroll to position [561, 0]
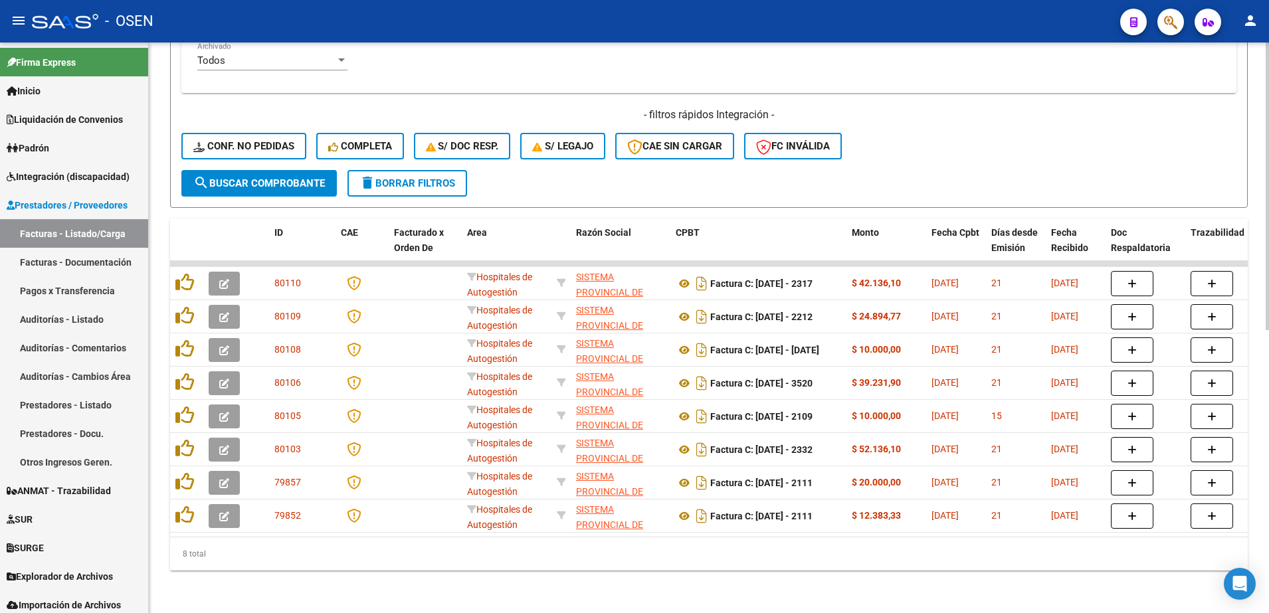
click at [1268, 373] on html "menu - OSEN person Firma Express Inicio Calendario SSS Instructivos Contacto OS…" at bounding box center [634, 306] width 1269 height 613
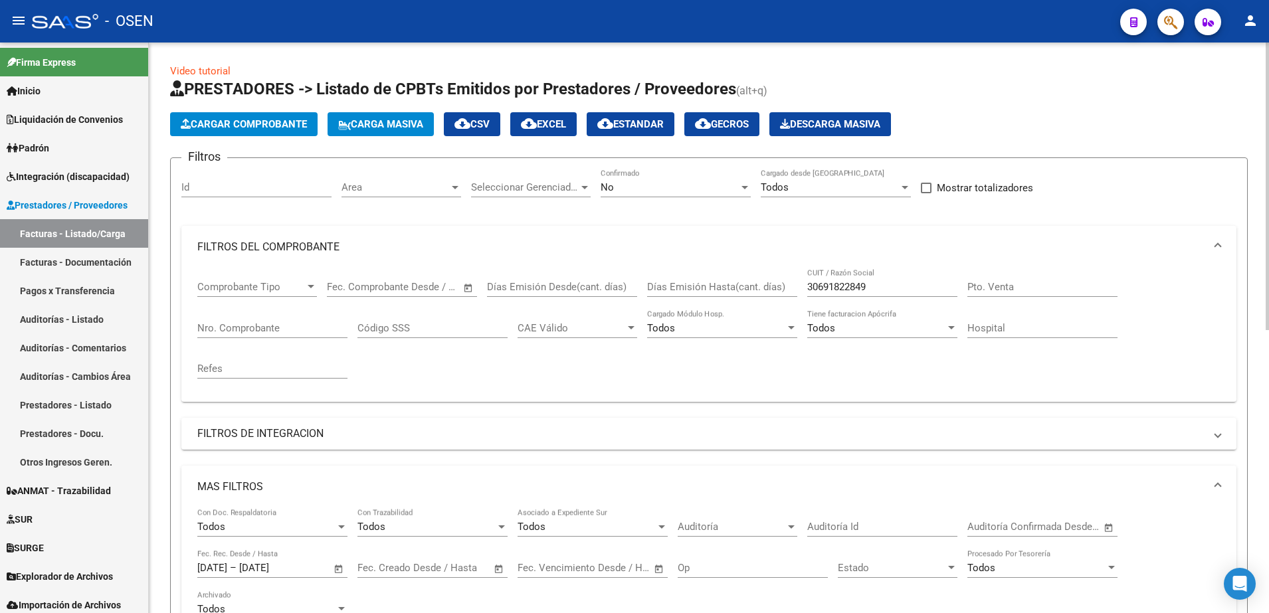
click at [1266, 273] on div at bounding box center [1267, 328] width 3 height 571
drag, startPoint x: 882, startPoint y: 293, endPoint x: 613, endPoint y: 320, distance: 270.4
click at [613, 320] on div "Comprobante Tipo Comprobante Tipo Fecha inicio – Fecha fin Fec. Comprobante Des…" at bounding box center [708, 329] width 1023 height 123
drag, startPoint x: 881, startPoint y: 289, endPoint x: 804, endPoint y: 290, distance: 77.1
click at [804, 290] on div "Comprobante Tipo Comprobante Tipo Fecha inicio – Fecha fin Fec. Comprobante Des…" at bounding box center [708, 329] width 1023 height 123
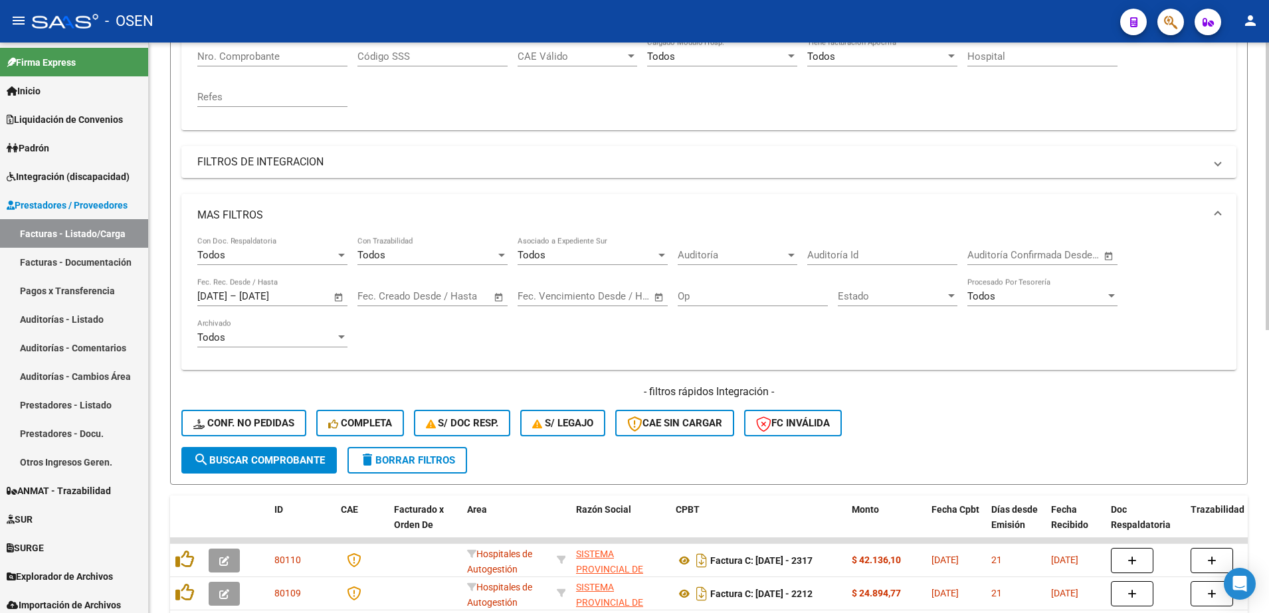
click at [1254, 281] on div "Video tutorial PRESTADORES -> Listado de CPBTs Emitidos por Prestadores / Prove…" at bounding box center [710, 330] width 1123 height 1119
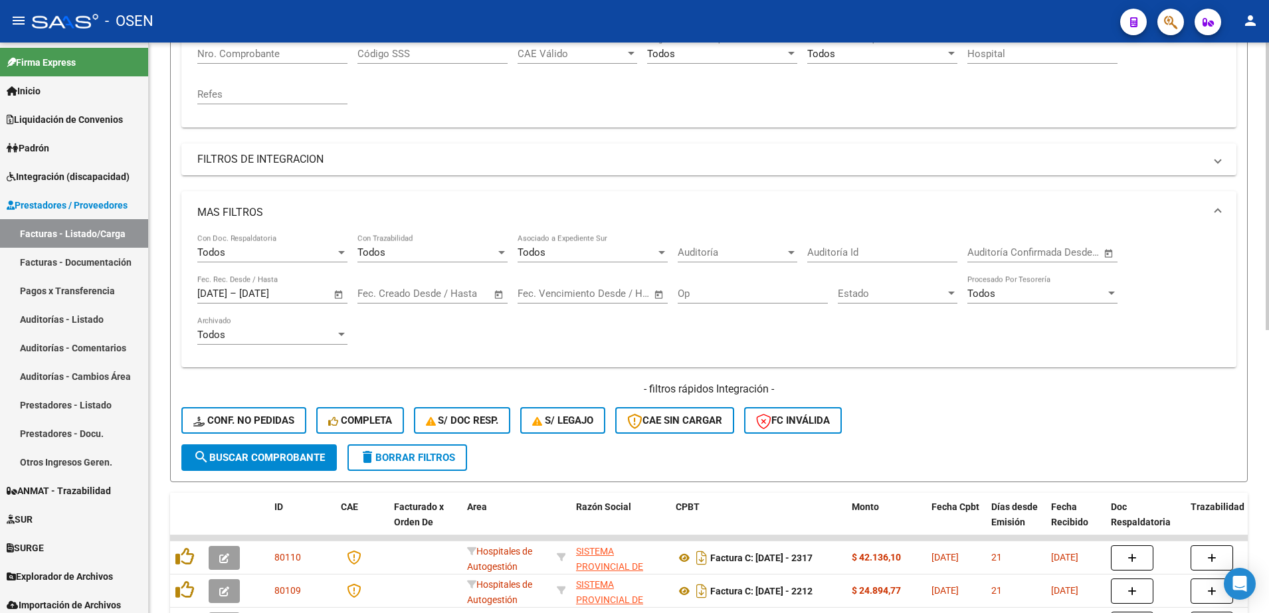
click at [282, 456] on span "search Buscar Comprobante" at bounding box center [259, 458] width 132 height 12
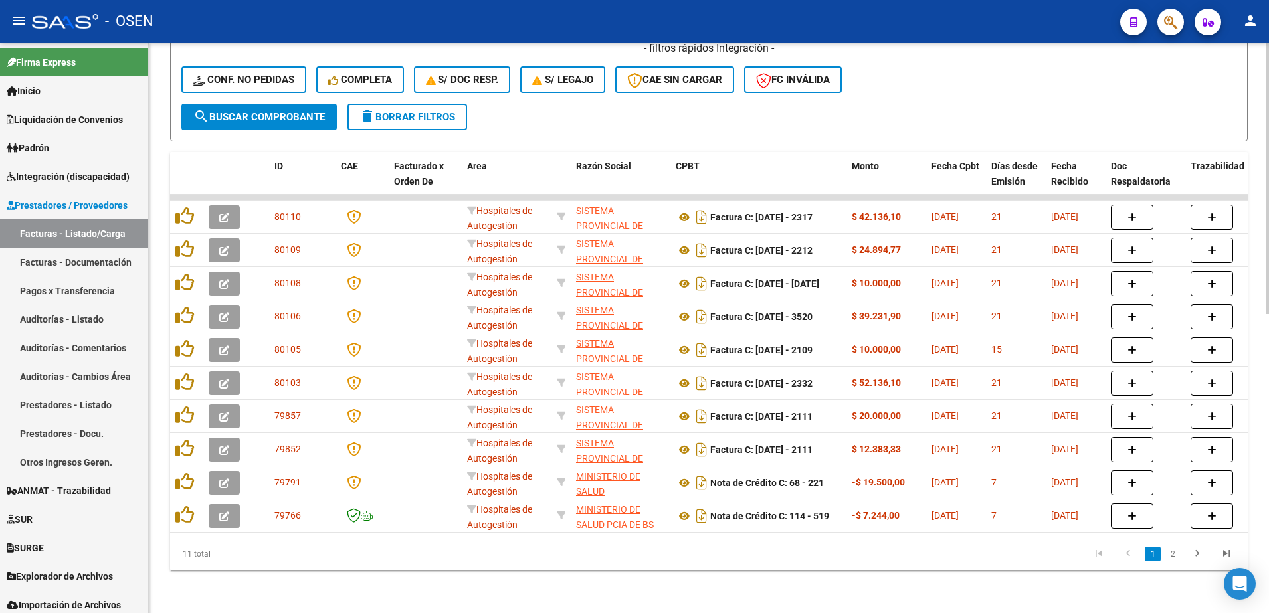
scroll to position [628, 0]
click at [1260, 515] on div "Video tutorial PRESTADORES -> Listado de CPBTs Emitidos por Prestadores / Prove…" at bounding box center [710, 20] width 1123 height 1186
click at [1171, 559] on link "2" at bounding box center [1173, 554] width 16 height 15
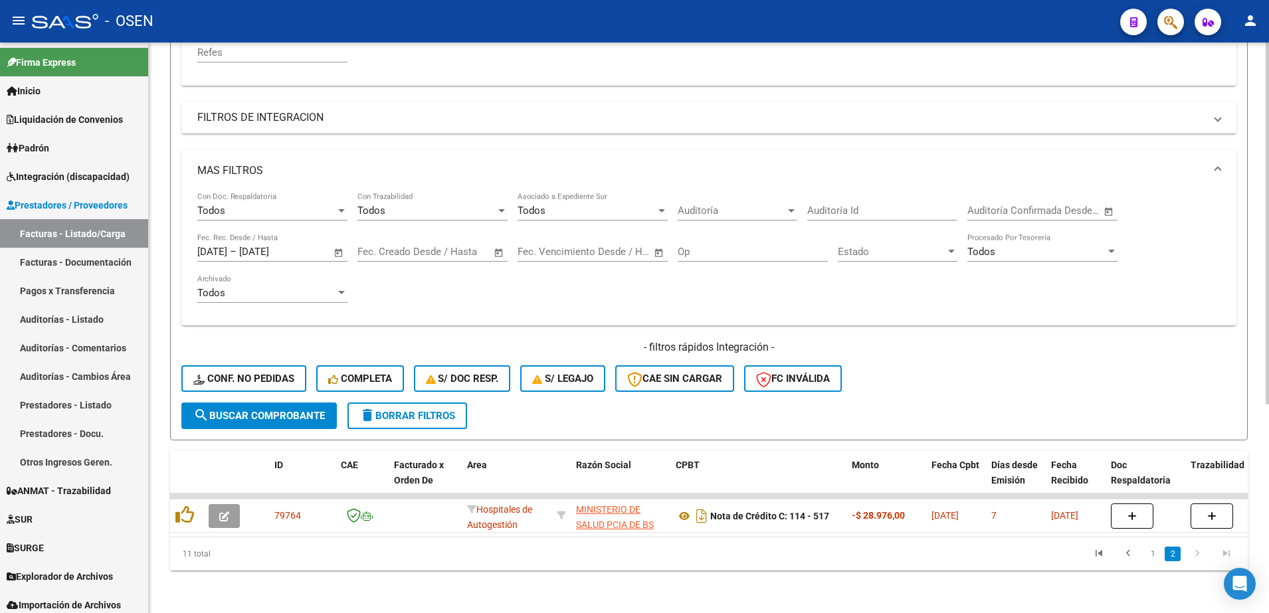
scroll to position [329, 0]
click at [1097, 555] on icon "go to first page" at bounding box center [1098, 555] width 17 height 16
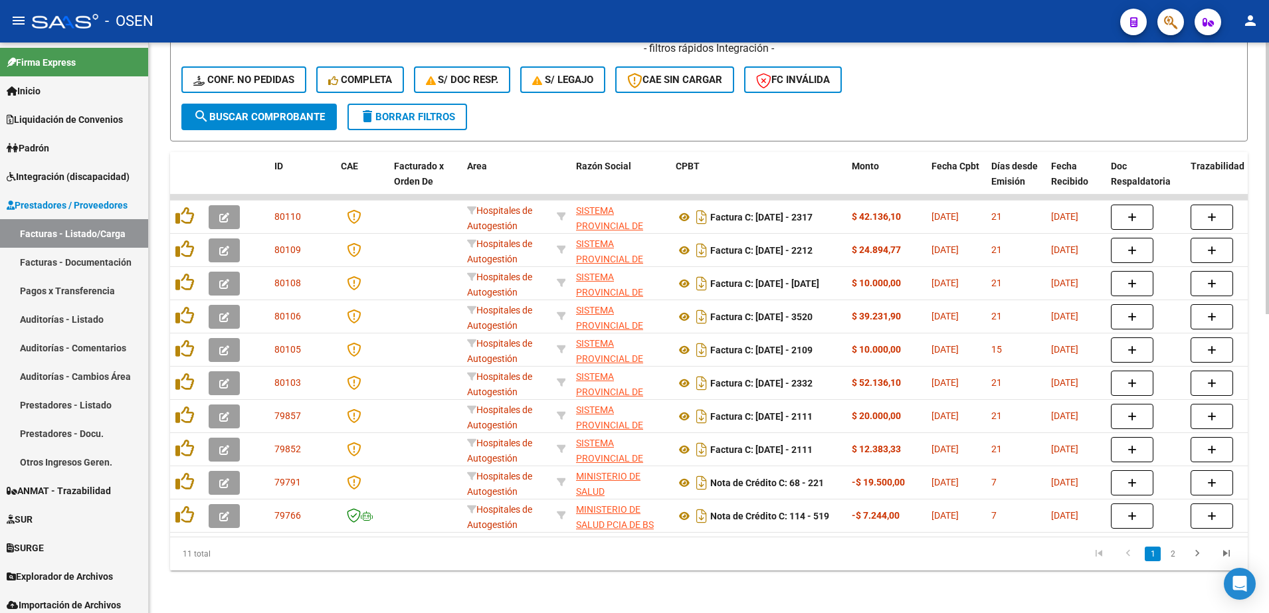
scroll to position [628, 0]
click at [1254, 393] on div "Video tutorial PRESTADORES -> Listado de CPBTs Emitidos por Prestadores / Prove…" at bounding box center [710, 20] width 1123 height 1186
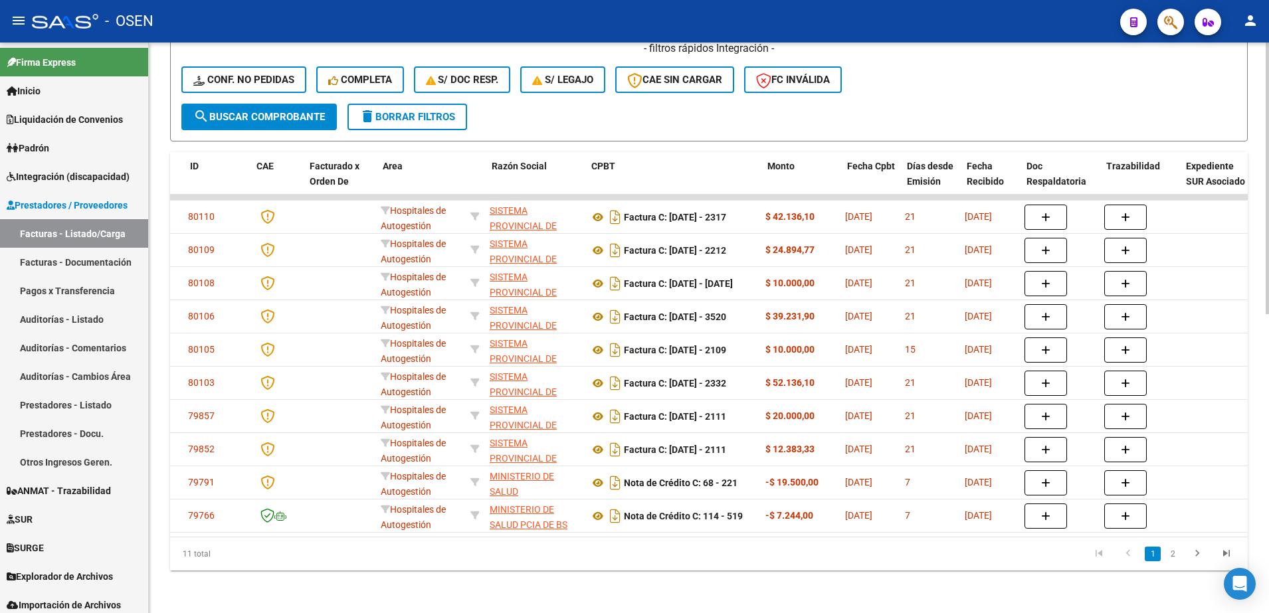
scroll to position [0, 0]
